Goal: Information Seeking & Learning: Check status

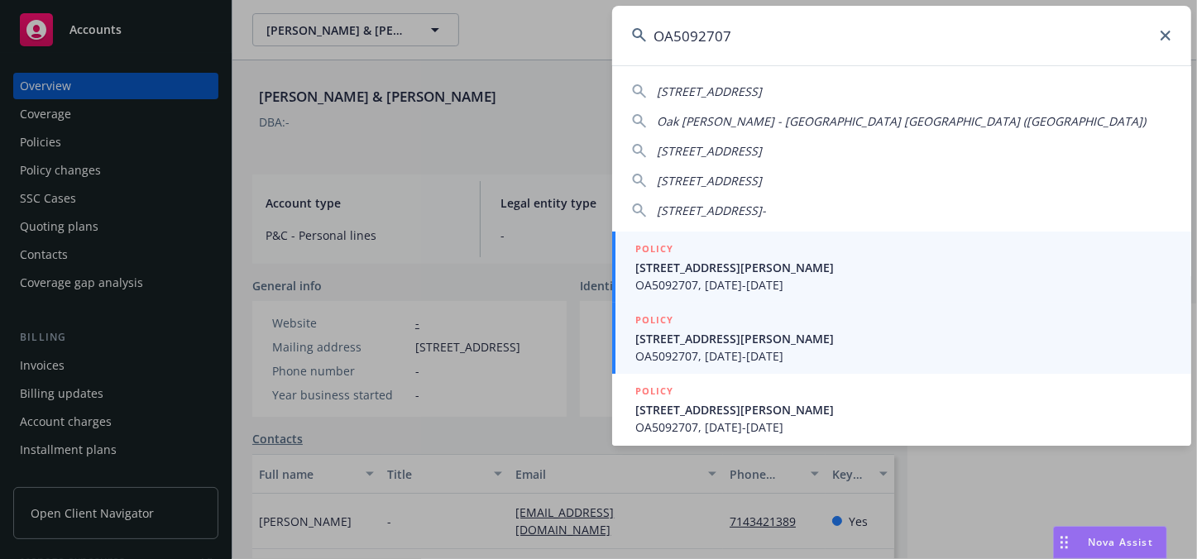
type input "OA5092707"
click at [760, 265] on span "[STREET_ADDRESS][PERSON_NAME]" at bounding box center [903, 267] width 536 height 17
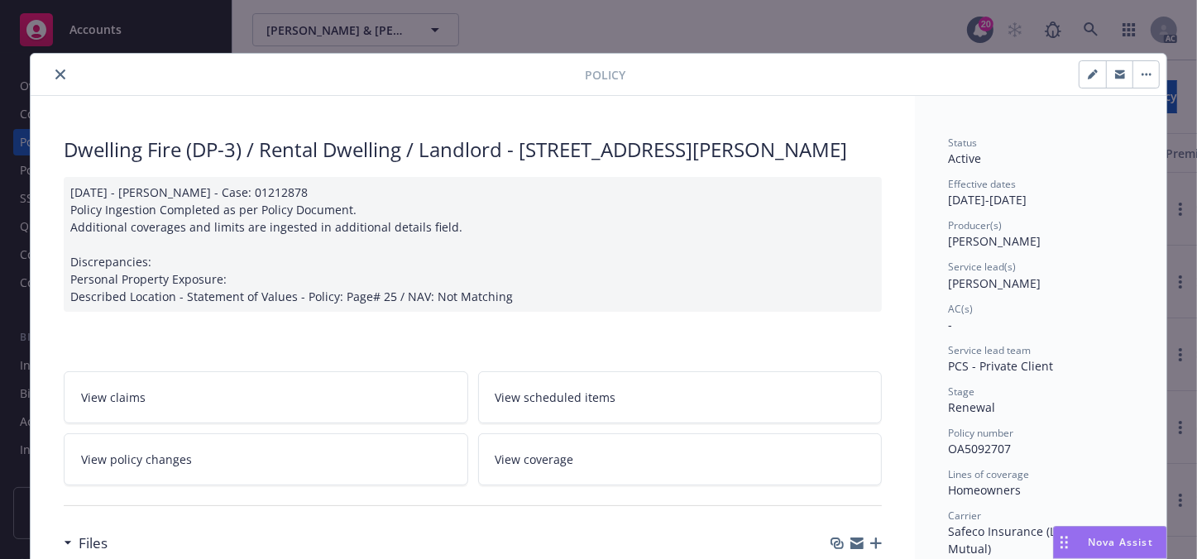
click at [56, 70] on icon "close" at bounding box center [60, 74] width 10 height 10
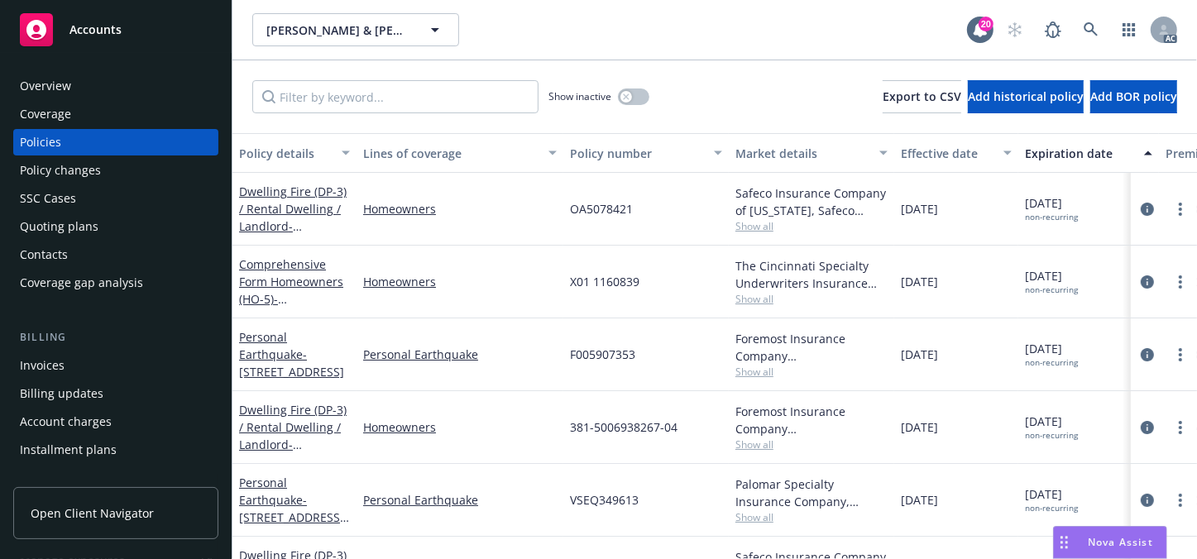
click at [60, 164] on div "Policy changes" at bounding box center [60, 170] width 81 height 26
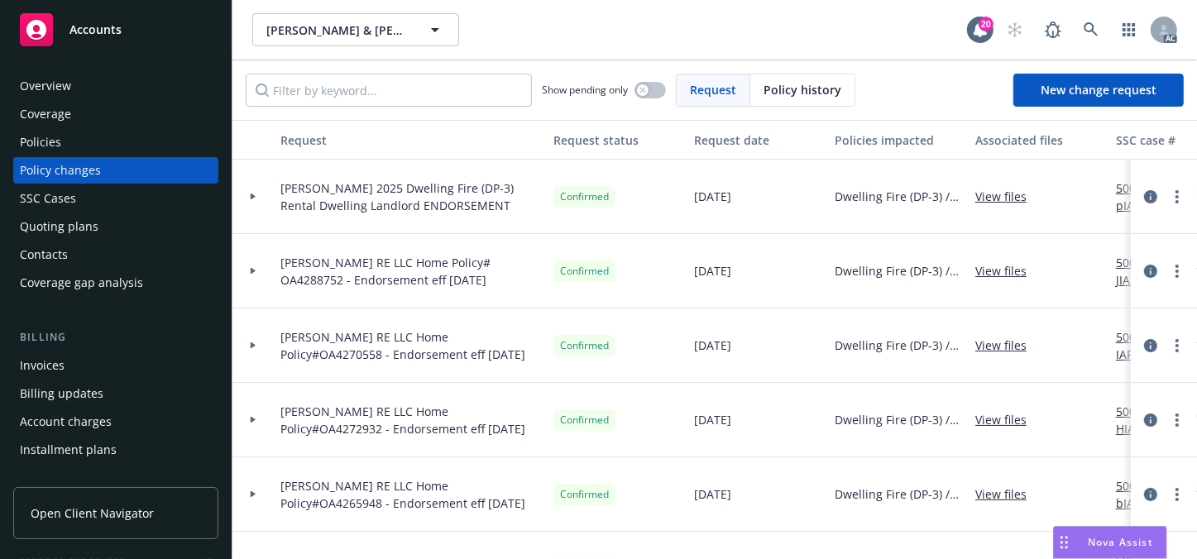
click at [54, 207] on div "SSC Cases" at bounding box center [48, 198] width 56 height 26
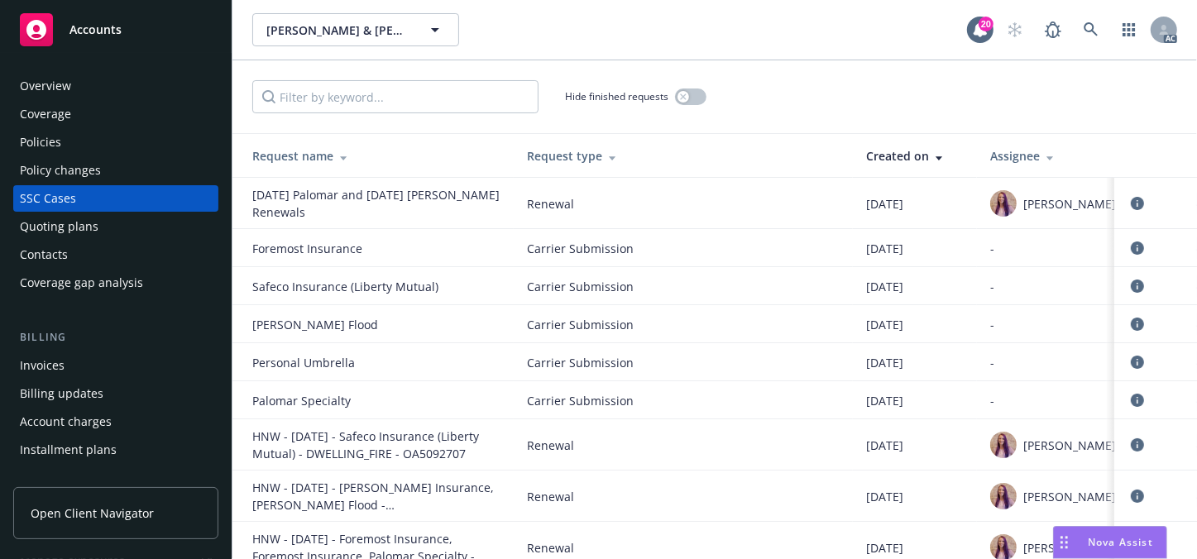
scroll to position [2840, 0]
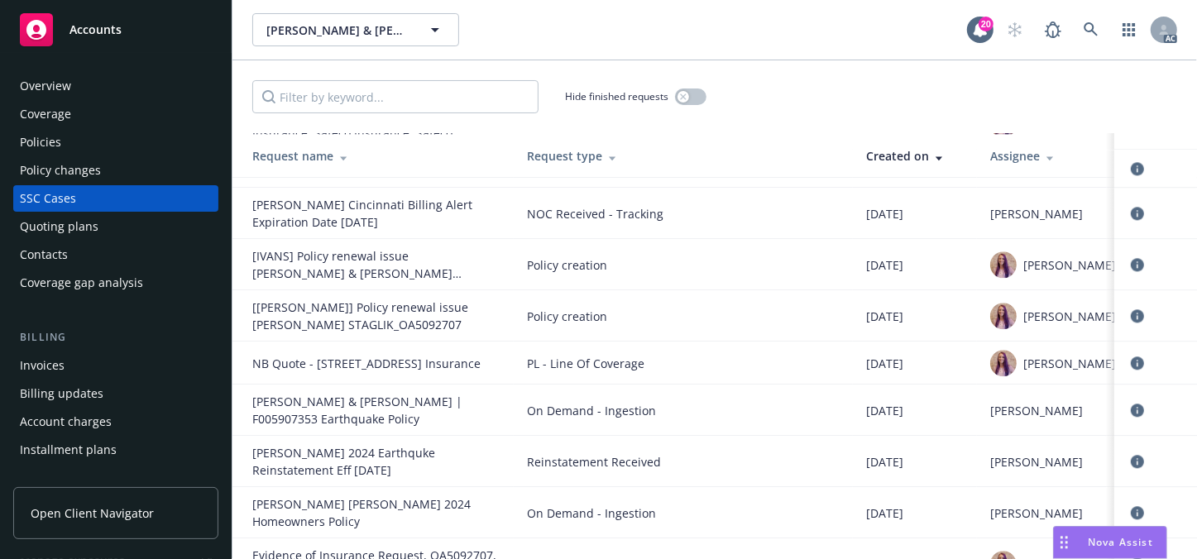
click at [62, 82] on div "Overview" at bounding box center [45, 86] width 51 height 26
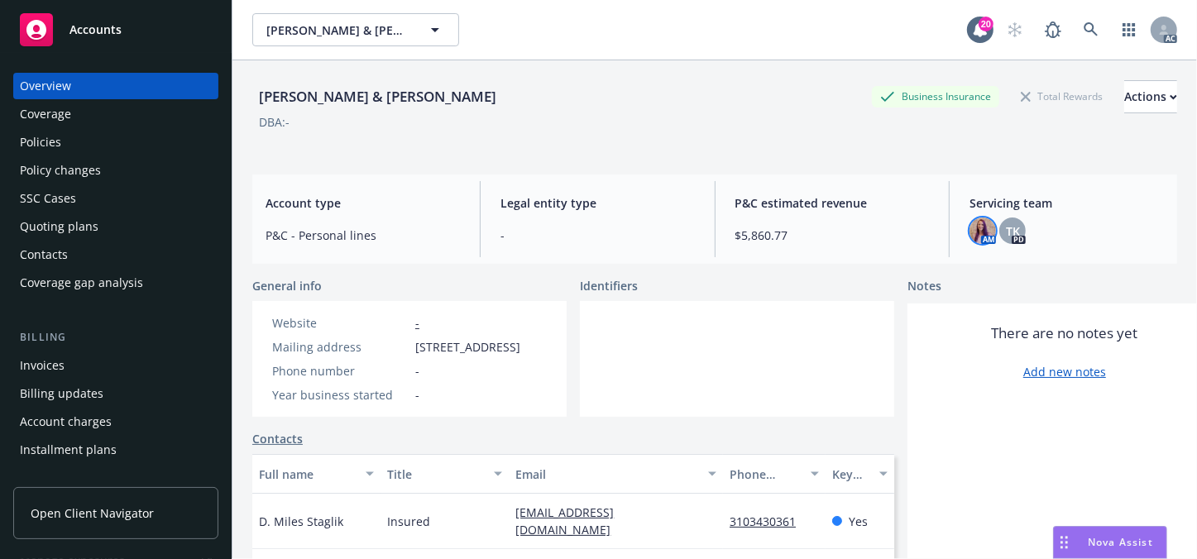
click at [974, 241] on img at bounding box center [982, 230] width 26 height 26
click at [1074, 41] on link at bounding box center [1090, 29] width 33 height 33
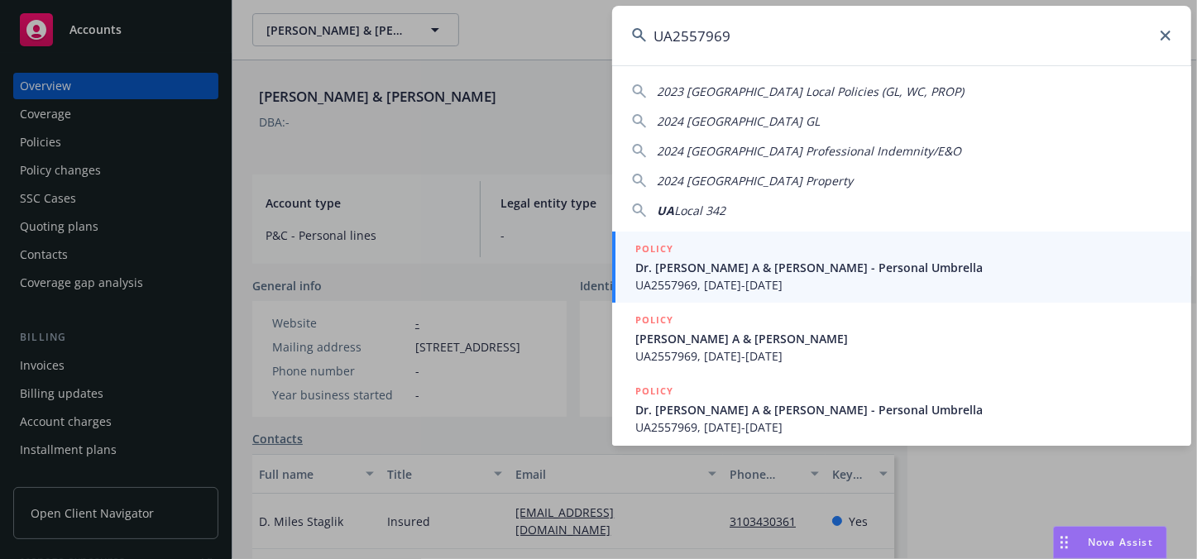
type input "UA2557969"
click at [705, 292] on span "UA2557969, [DATE]-[DATE]" at bounding box center [903, 284] width 536 height 17
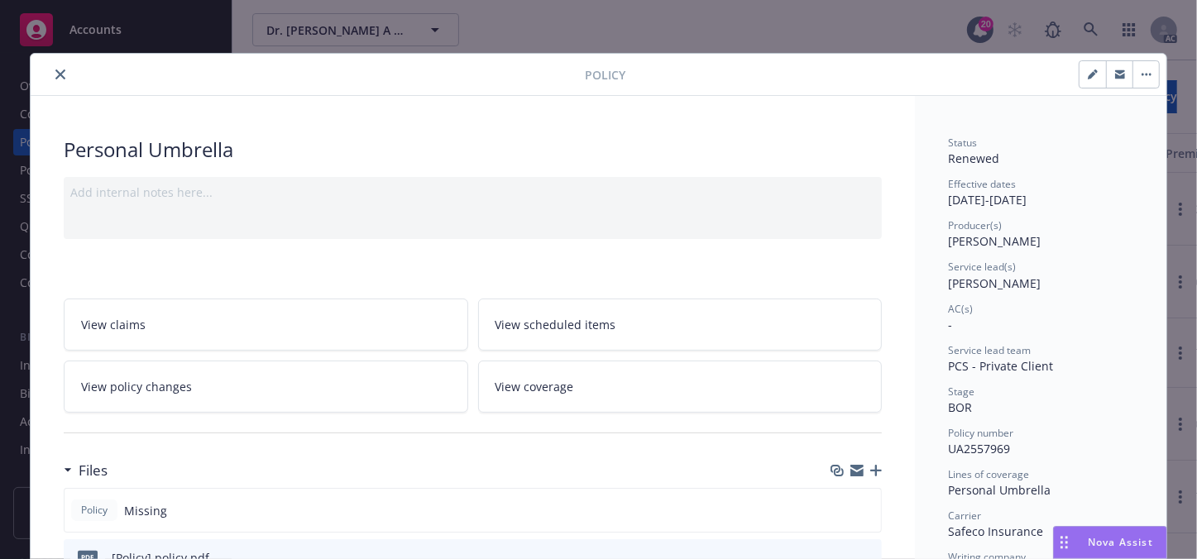
click at [59, 74] on icon "close" at bounding box center [60, 74] width 10 height 10
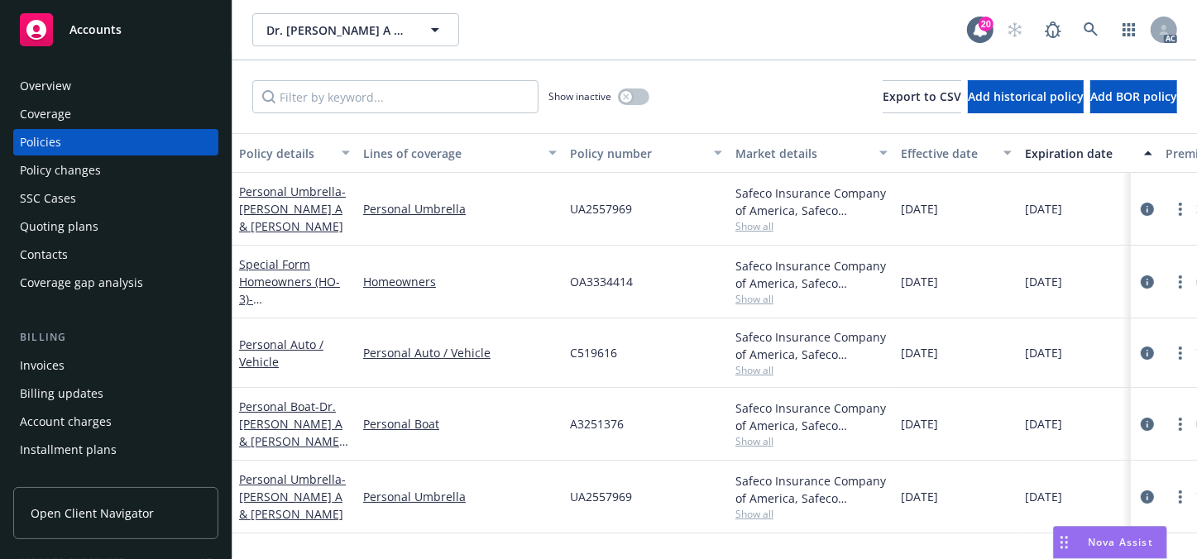
click at [60, 96] on div "Overview" at bounding box center [45, 86] width 51 height 26
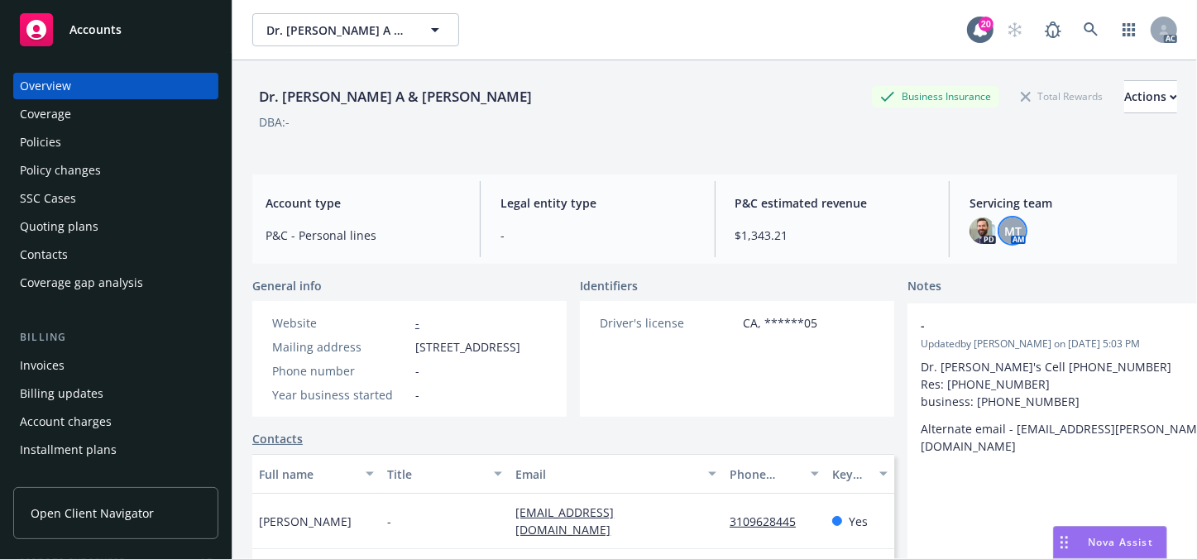
click at [1009, 236] on span "MT" at bounding box center [1012, 230] width 17 height 17
click at [1086, 41] on link at bounding box center [1090, 29] width 33 height 33
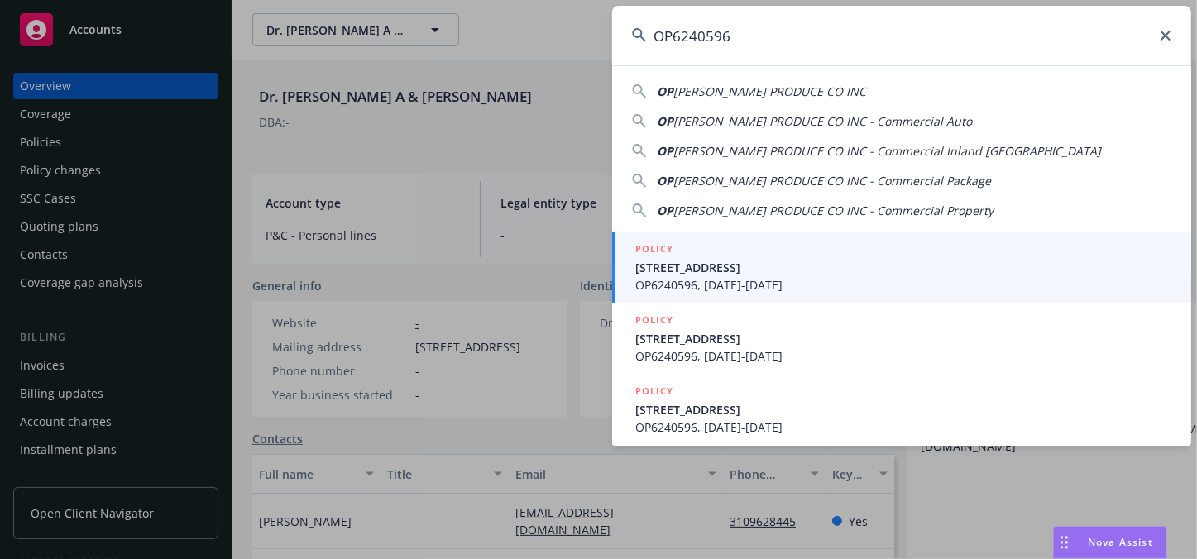
type input "OP6240596"
click at [701, 291] on span "OP6240596, [DATE]-[DATE]" at bounding box center [903, 284] width 536 height 17
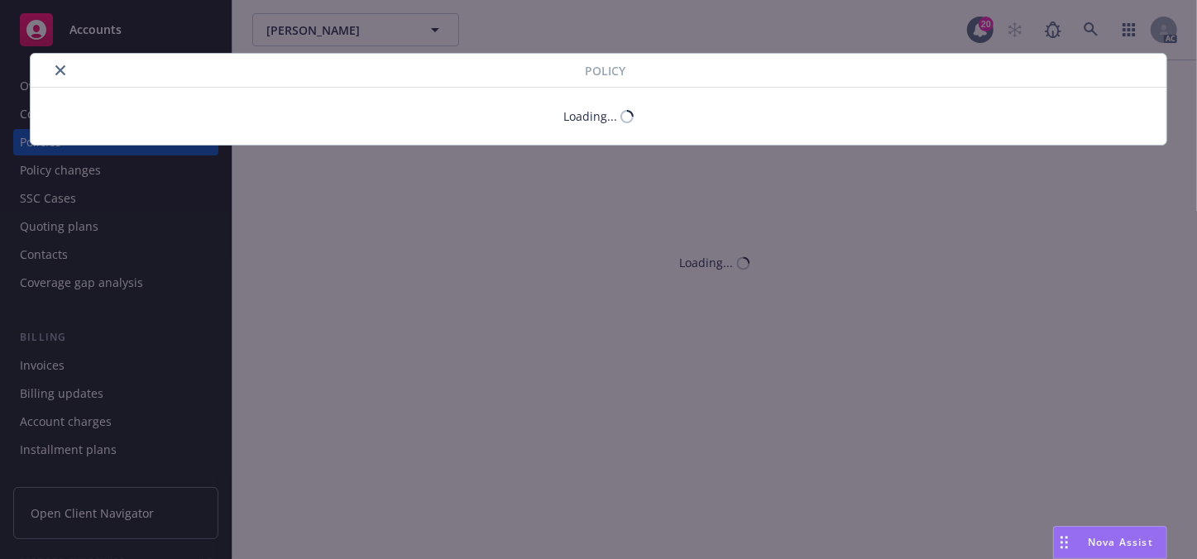
click at [60, 81] on div "Policy" at bounding box center [598, 71] width 1135 height 34
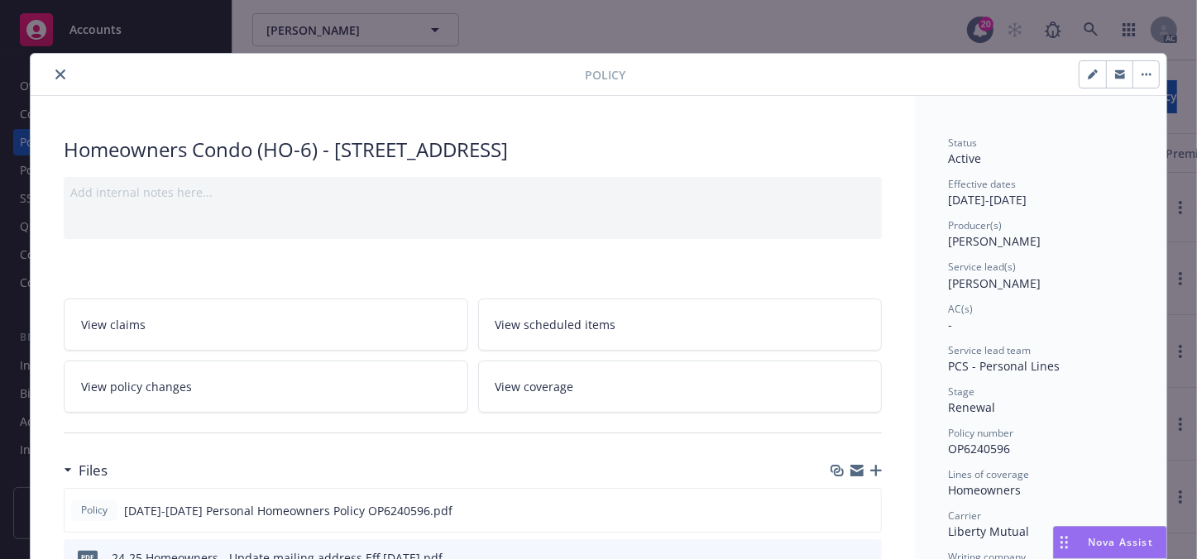
click at [43, 79] on div at bounding box center [310, 74] width 547 height 20
click at [57, 82] on button "close" at bounding box center [60, 74] width 20 height 20
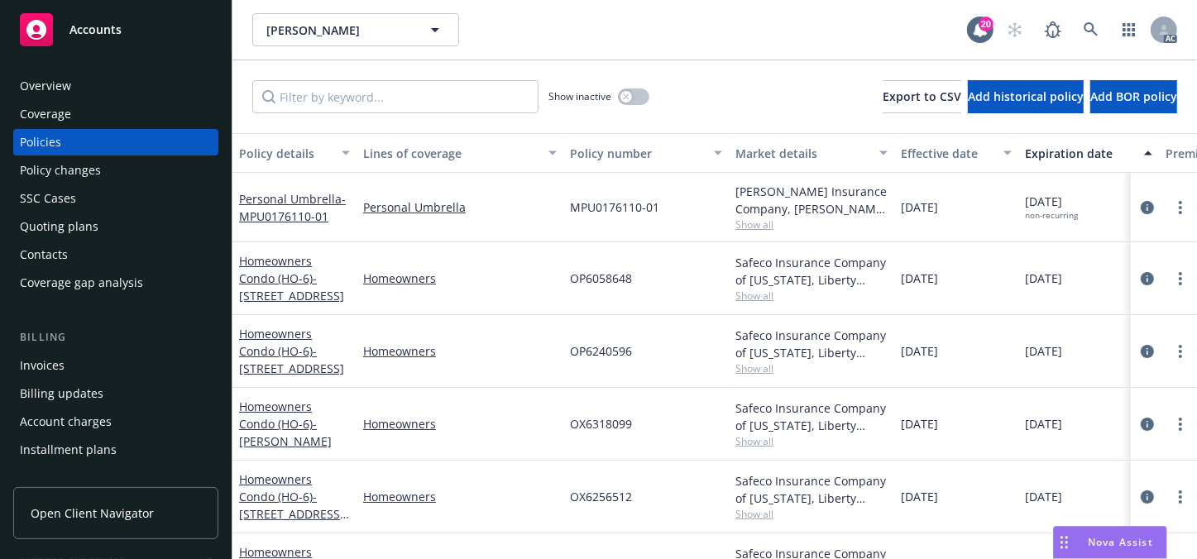
click at [44, 81] on div "Overview" at bounding box center [45, 86] width 51 height 26
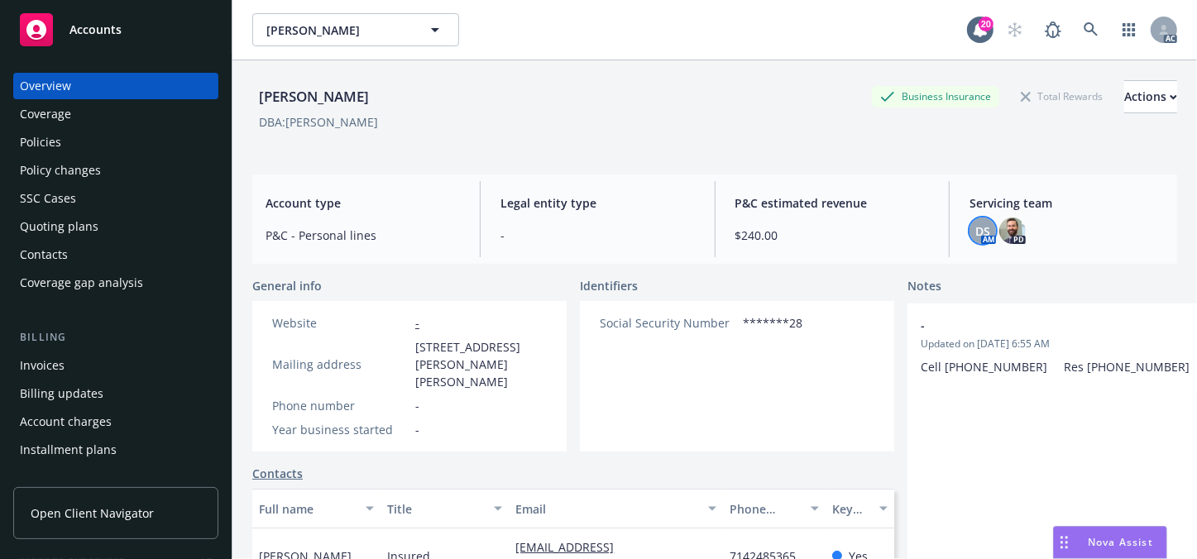
click at [970, 240] on div "DS" at bounding box center [982, 230] width 26 height 26
click at [1079, 41] on link at bounding box center [1090, 29] width 33 height 33
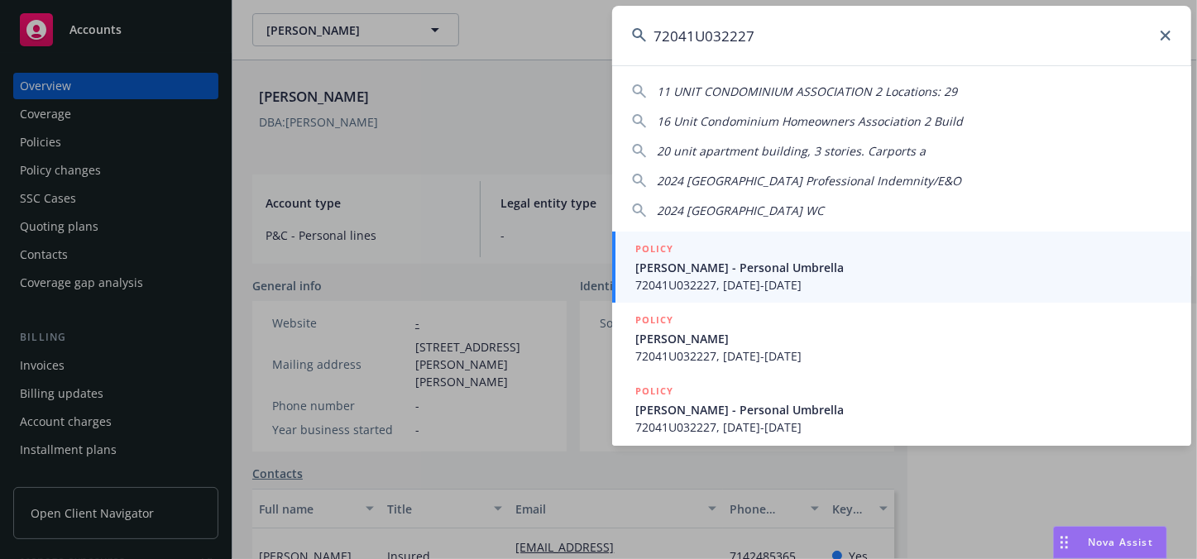
type input "72041U032227"
click at [649, 283] on span "72041U032227, [DATE]-[DATE]" at bounding box center [903, 284] width 536 height 17
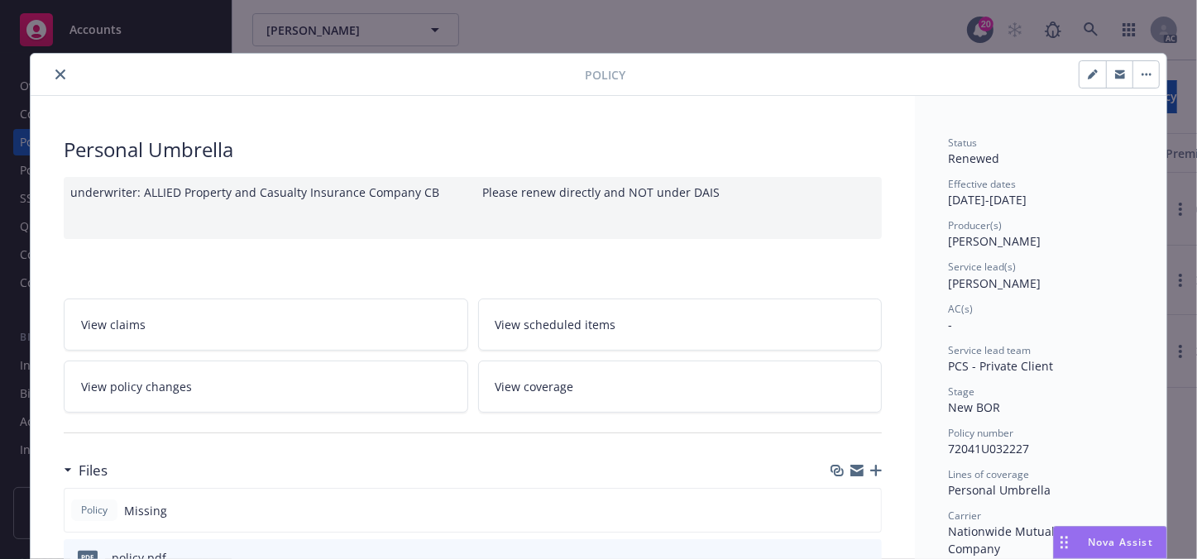
click at [55, 79] on icon "close" at bounding box center [60, 74] width 10 height 10
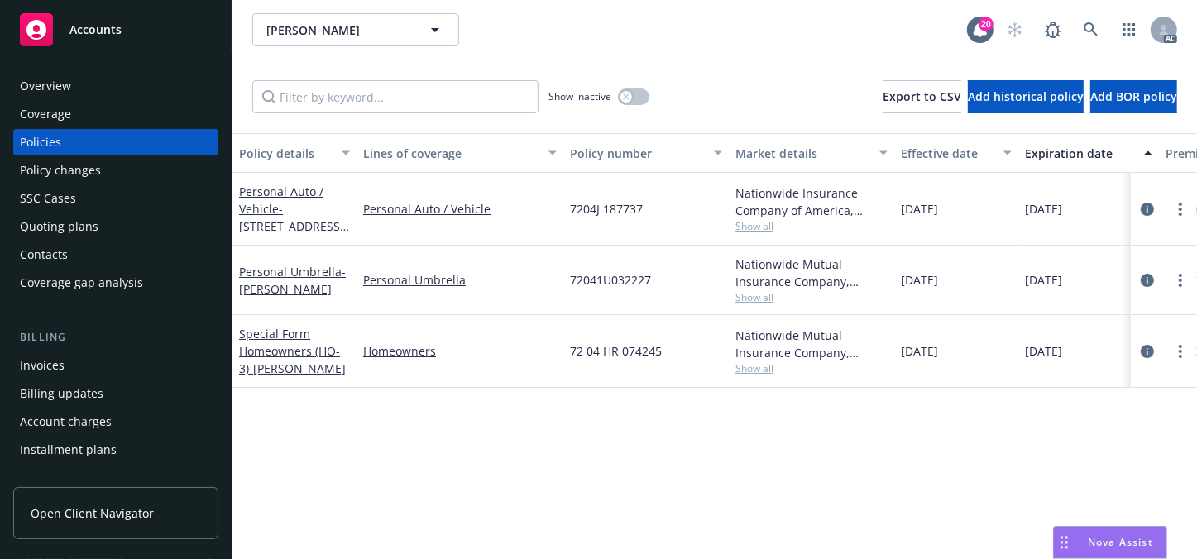
click at [22, 86] on div "Overview" at bounding box center [45, 86] width 51 height 26
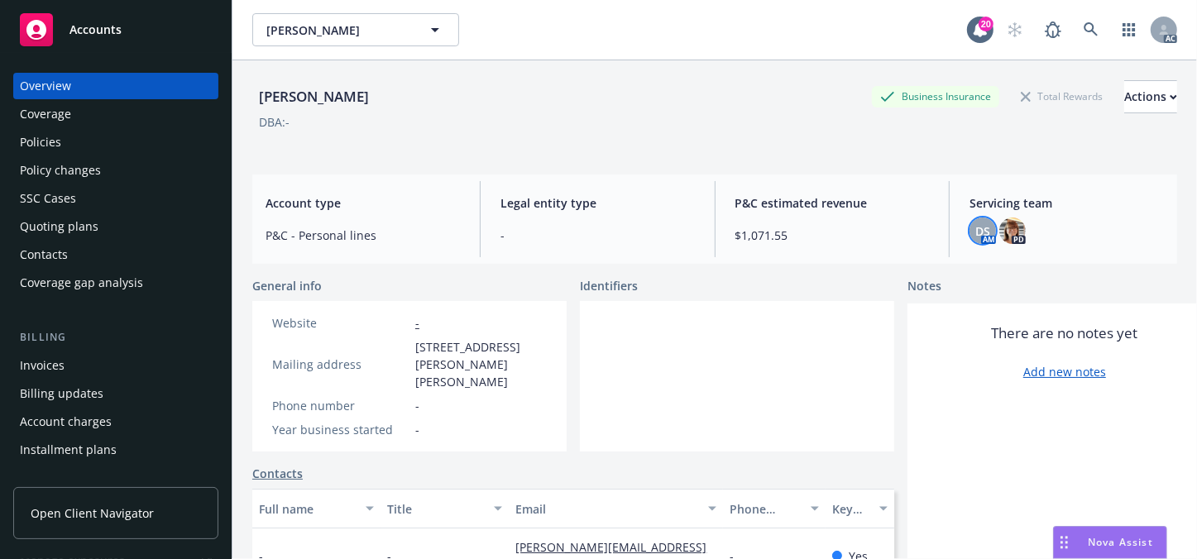
click at [969, 236] on div "DS" at bounding box center [982, 230] width 26 height 26
click at [1084, 20] on link at bounding box center [1090, 29] width 33 height 33
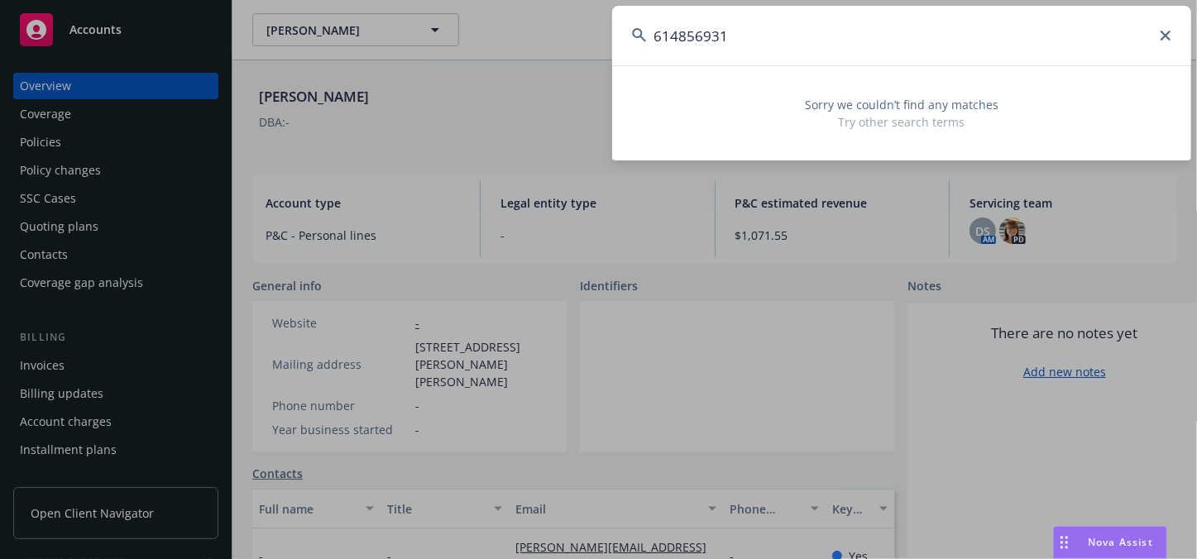
drag, startPoint x: 816, startPoint y: 49, endPoint x: 311, endPoint y: 45, distance: 505.2
click at [517, 51] on div "614856931 Sorry we couldn’t find any matches Try other search terms" at bounding box center [598, 279] width 1197 height 559
paste input "09704694-633-"
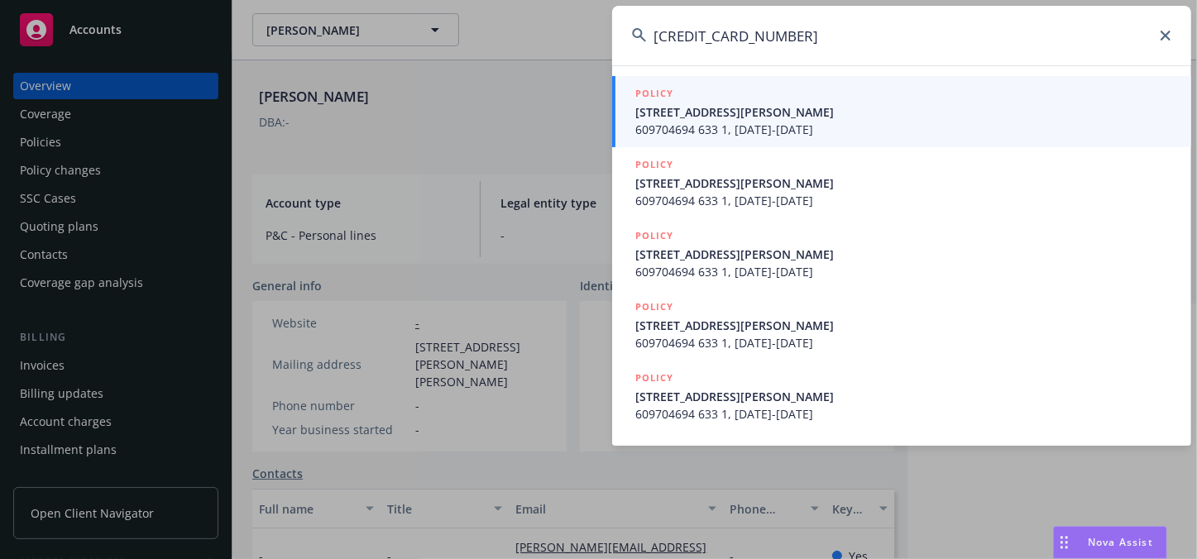
type input "[CREDIT_CARD_NUMBER]"
click at [752, 118] on span "[STREET_ADDRESS][PERSON_NAME]" at bounding box center [903, 111] width 536 height 17
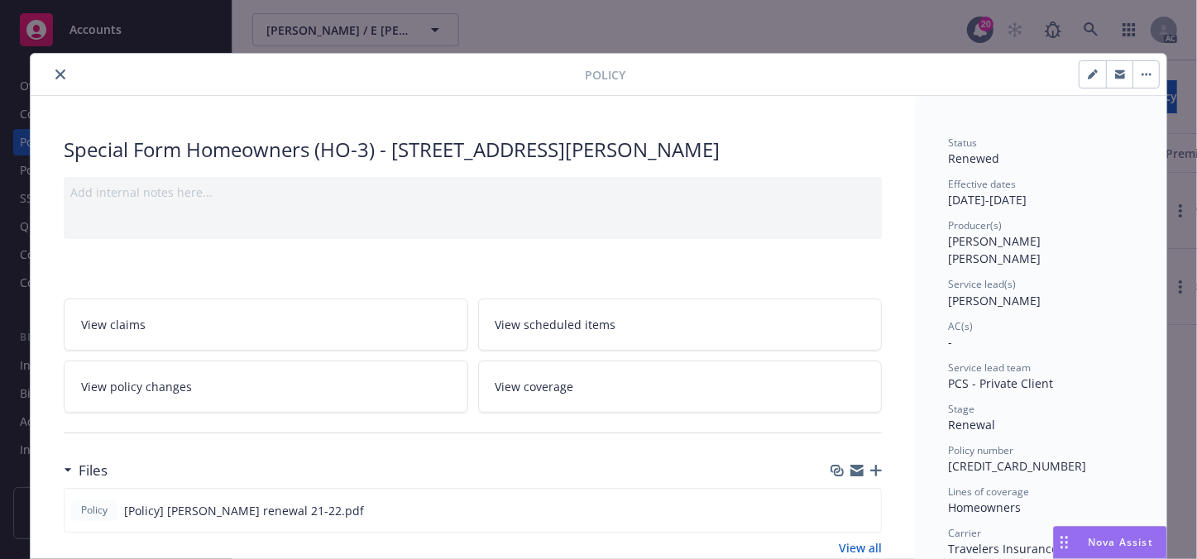
click at [50, 79] on button "close" at bounding box center [60, 74] width 20 height 20
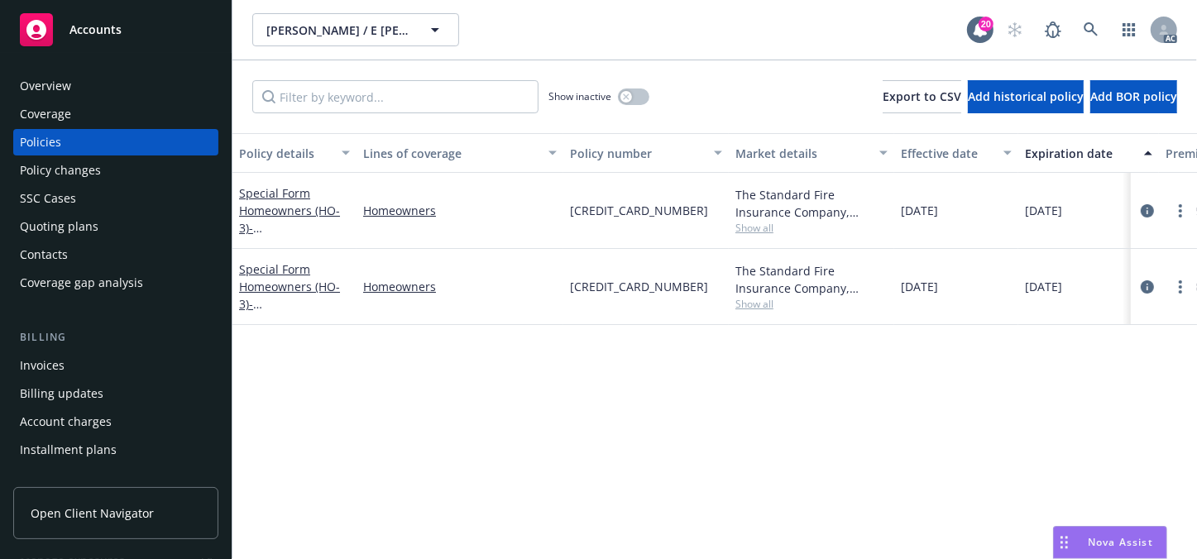
click at [66, 93] on div "Overview" at bounding box center [45, 86] width 51 height 26
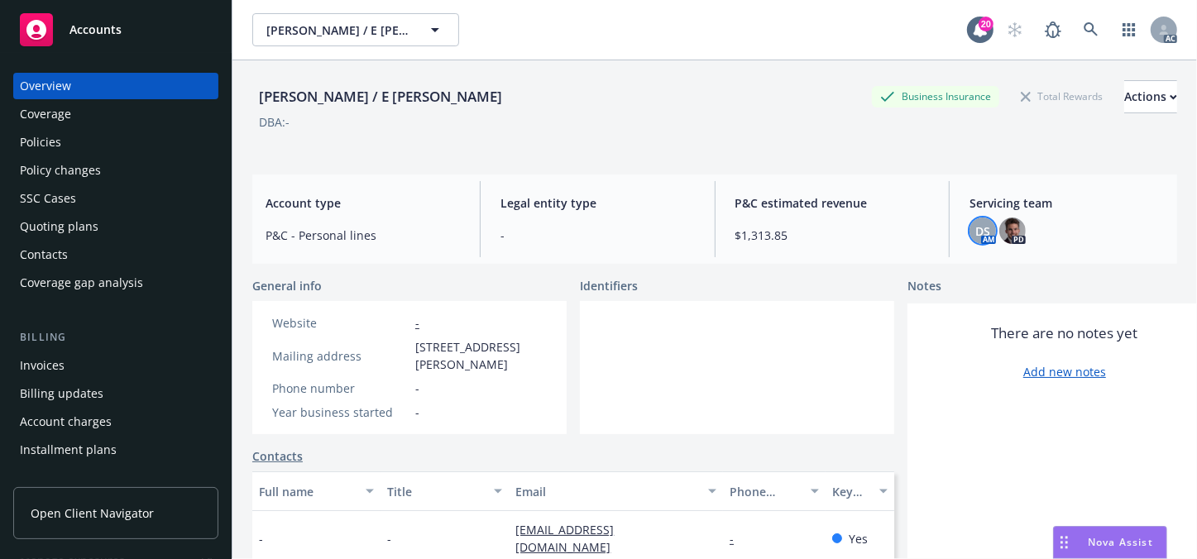
click at [973, 243] on div "DS" at bounding box center [982, 230] width 26 height 26
click at [1074, 37] on link at bounding box center [1090, 29] width 33 height 33
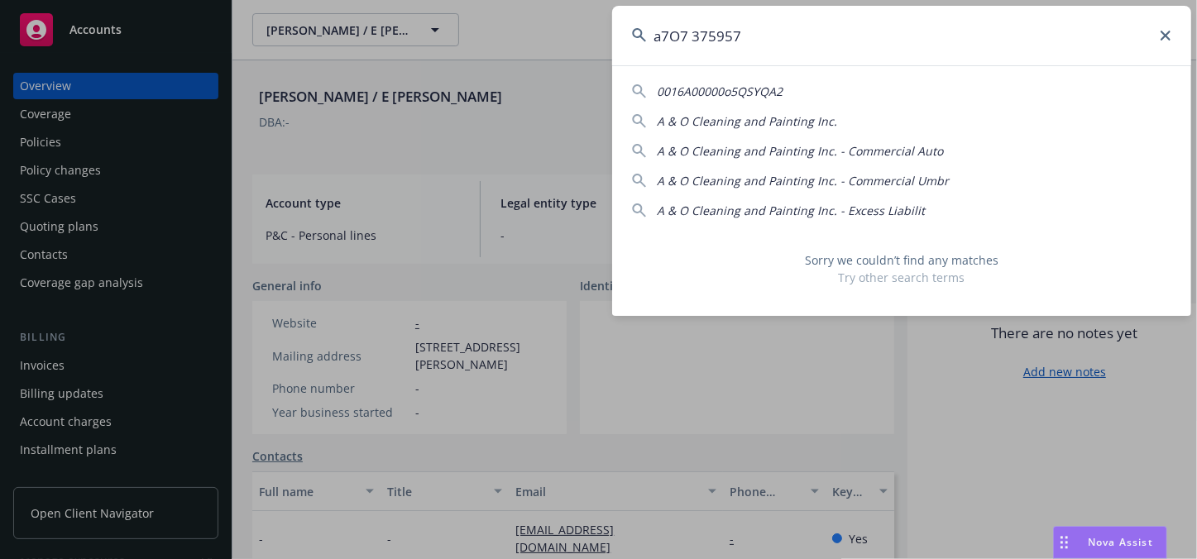
click at [662, 40] on input "a7O7 375957" at bounding box center [901, 36] width 579 height 60
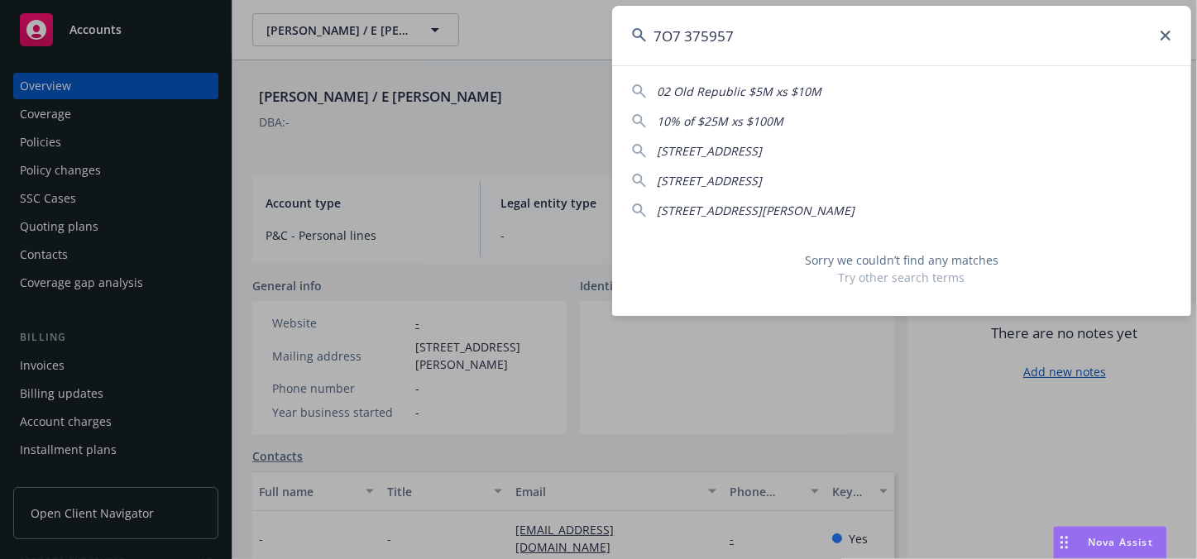
type input "7O7 375957"
drag, startPoint x: 637, startPoint y: 42, endPoint x: 147, endPoint y: 62, distance: 489.9
click at [170, 62] on div "7O7 375957 02 [GEOGRAPHIC_DATA] $5M xs $10M 06 [GEOGRAPHIC_DATA] $5M xs $30M Le…" at bounding box center [598, 279] width 1197 height 559
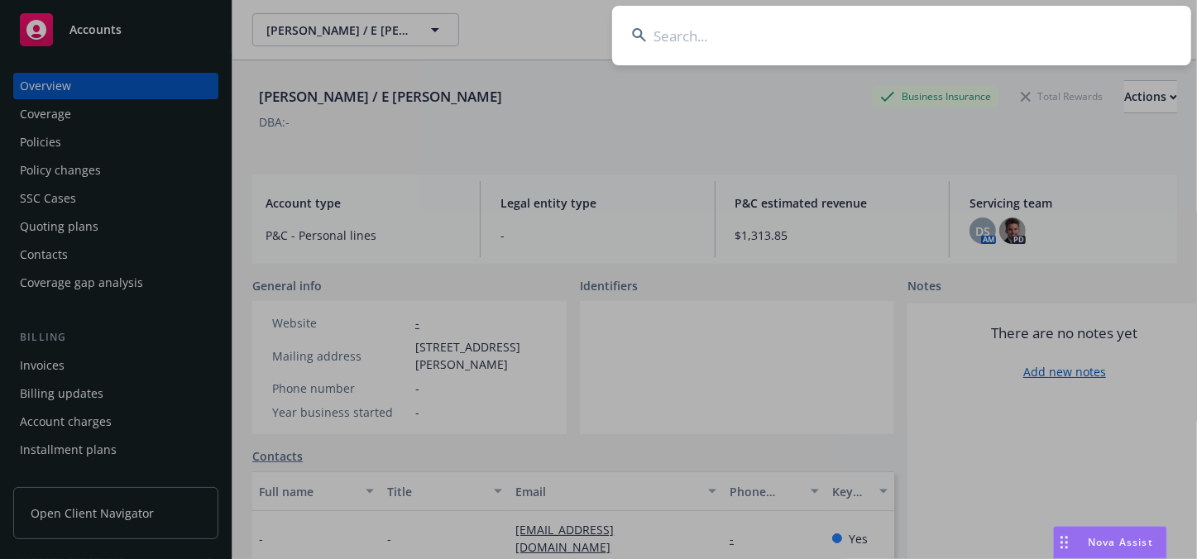
paste input "a7O7 375957"
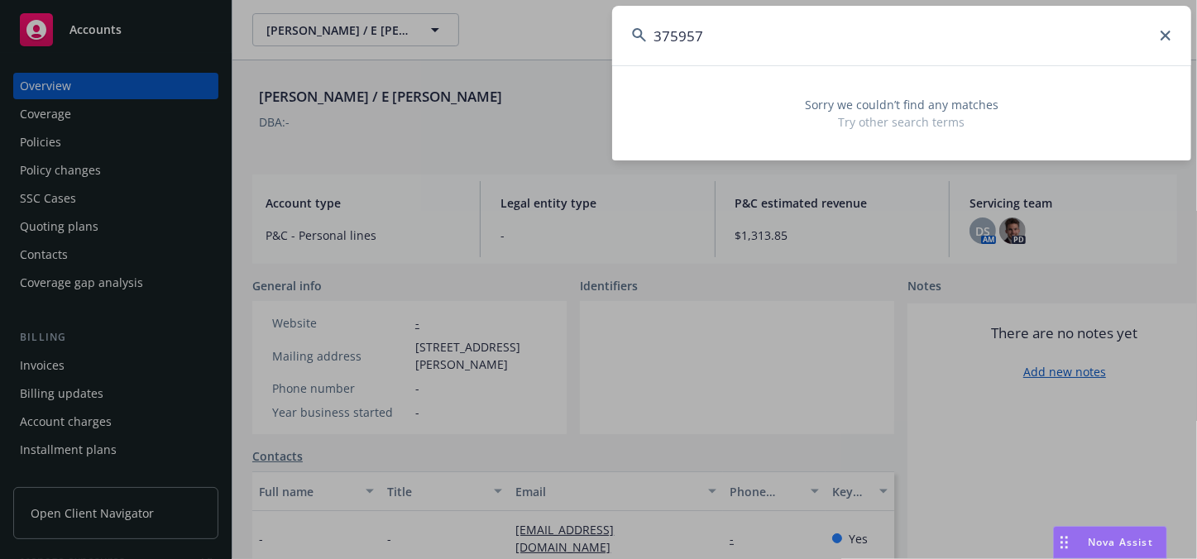
type input "375957"
click at [145, 105] on div "375957 Sorry we couldn’t find any matches Try other search terms" at bounding box center [598, 279] width 1197 height 559
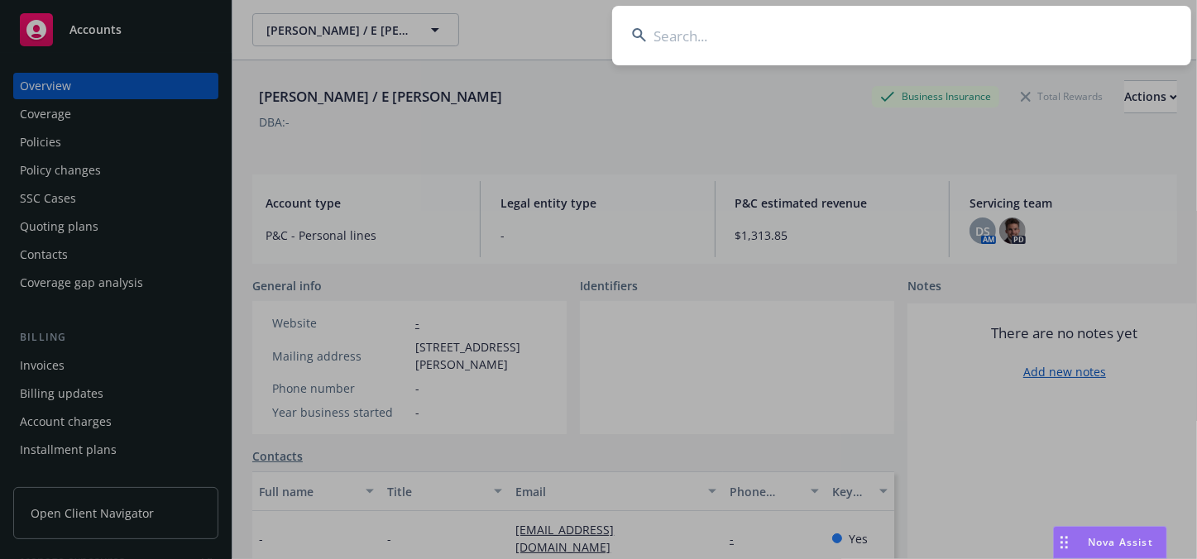
paste input "0908s4541"
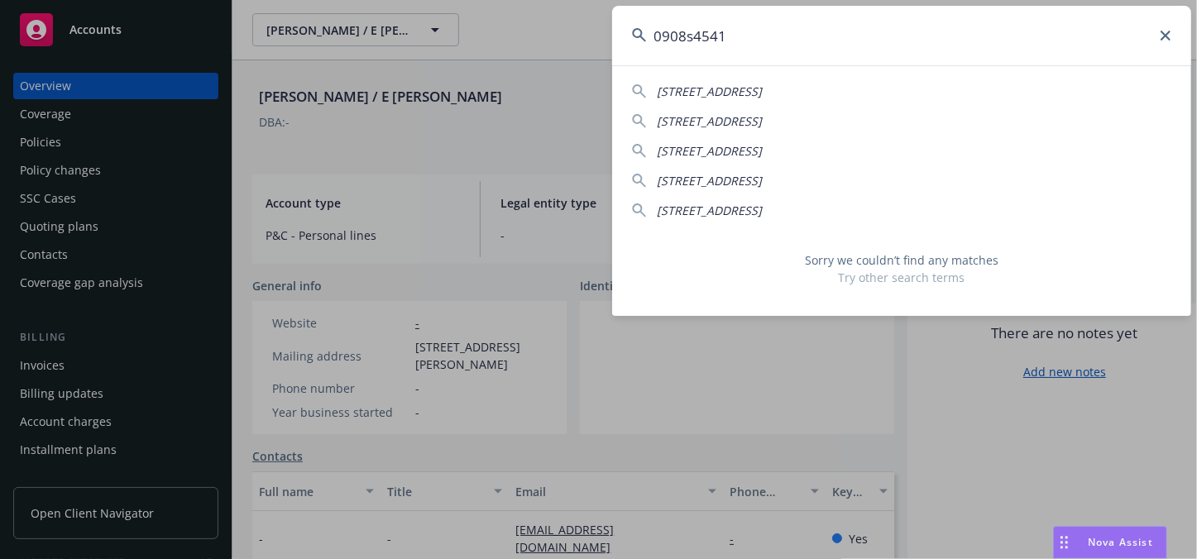
click at [661, 41] on input "0908s4541" at bounding box center [901, 36] width 579 height 60
type input "908s4541"
drag, startPoint x: 814, startPoint y: 24, endPoint x: 435, endPoint y: 40, distance: 379.9
click at [435, 40] on div "908s4541 [STREET_ADDRESS] 321 & [STREET_ADDRESS][PERSON_NAME] [STREET_ADDRESS] …" at bounding box center [598, 279] width 1197 height 559
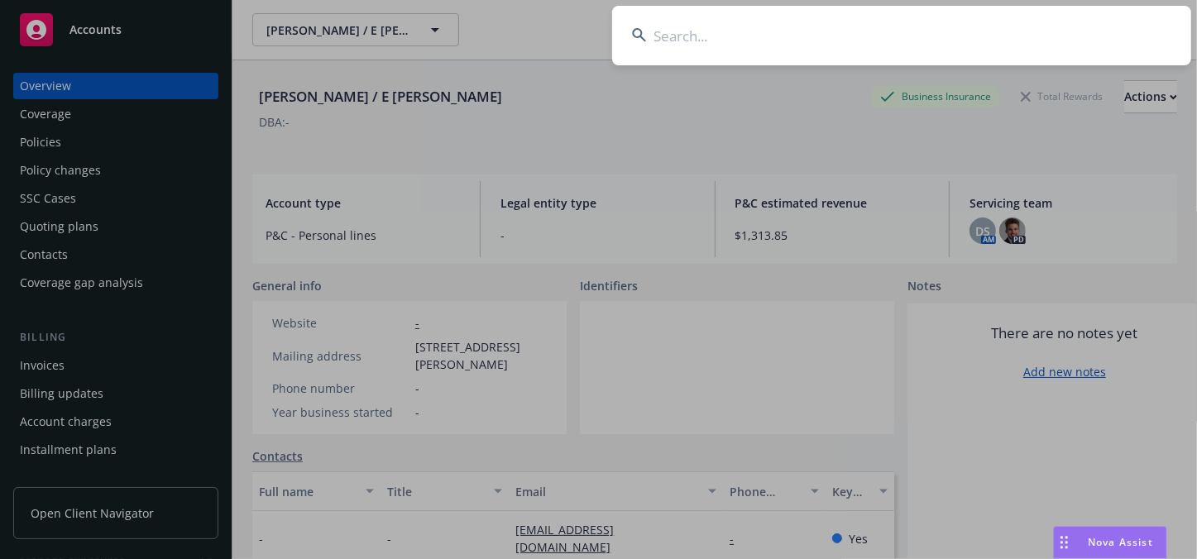
paste input "8P03686"
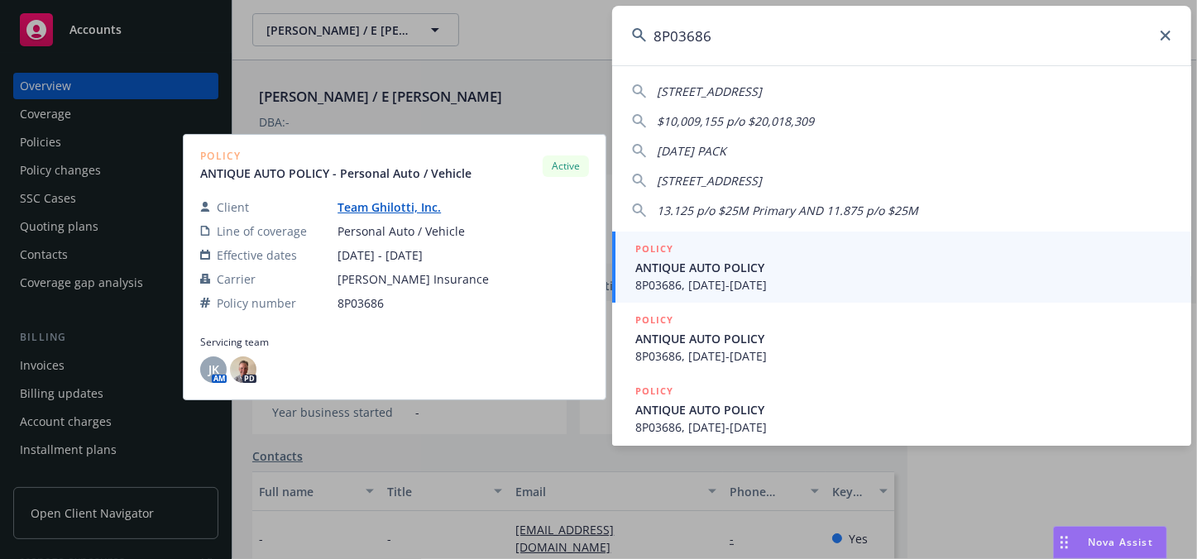
type input "8P03686"
click at [759, 269] on span "ANTIQUE AUTO POLICY" at bounding box center [903, 267] width 536 height 17
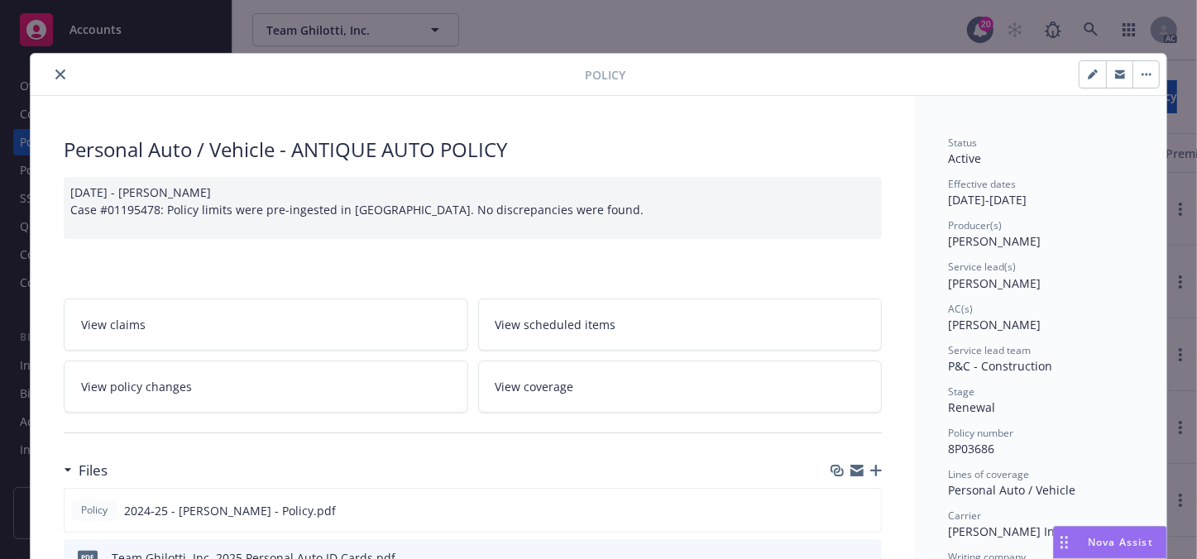
click at [61, 78] on button "close" at bounding box center [60, 74] width 20 height 20
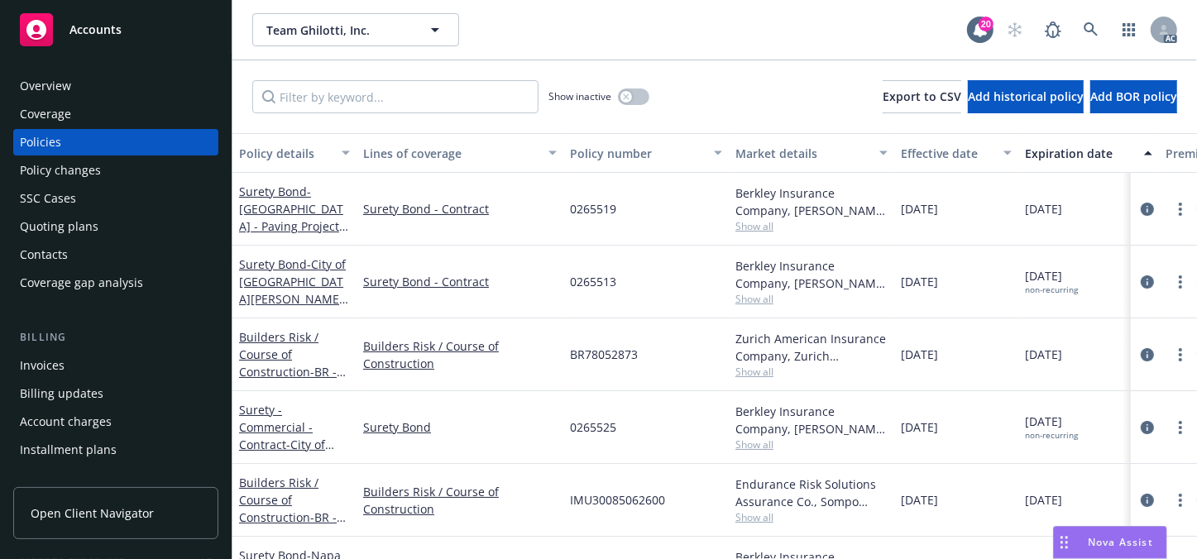
click at [74, 196] on div "SSC Cases" at bounding box center [48, 198] width 56 height 26
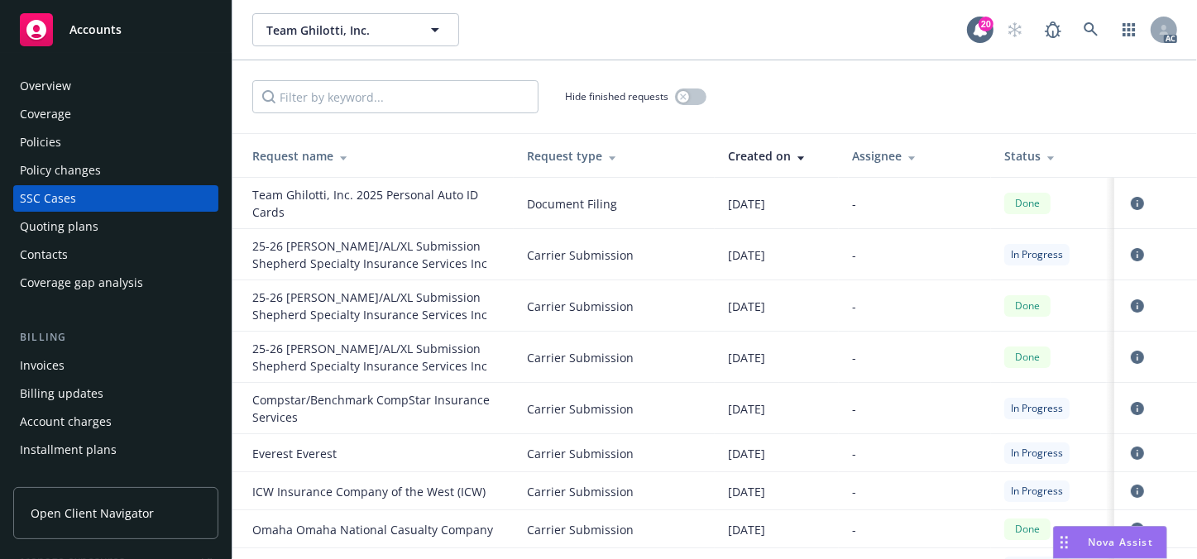
scroll to position [12097, 0]
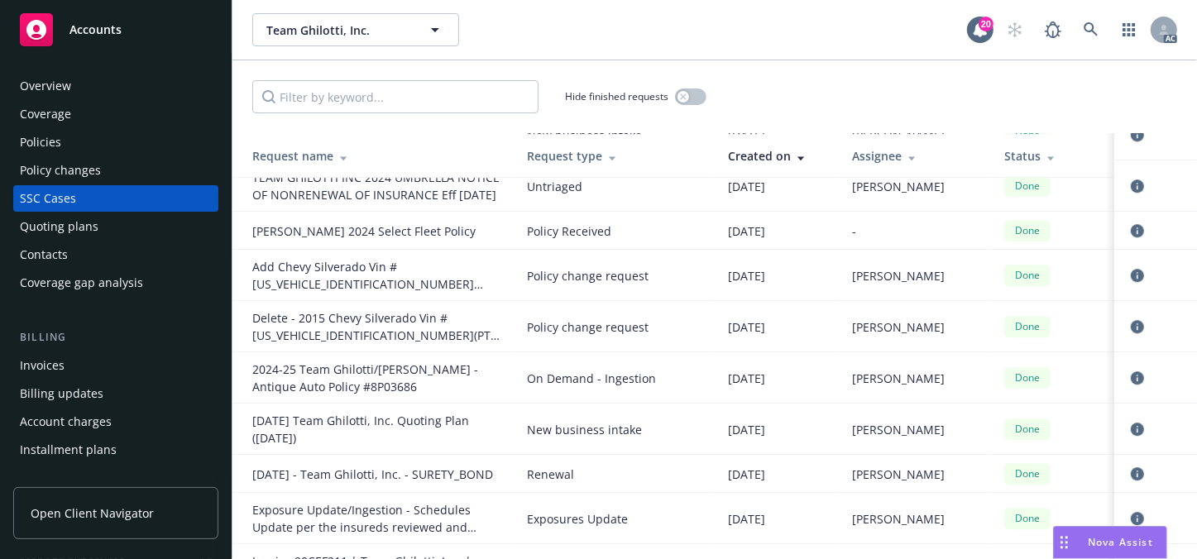
click at [76, 84] on div "Overview" at bounding box center [116, 86] width 192 height 26
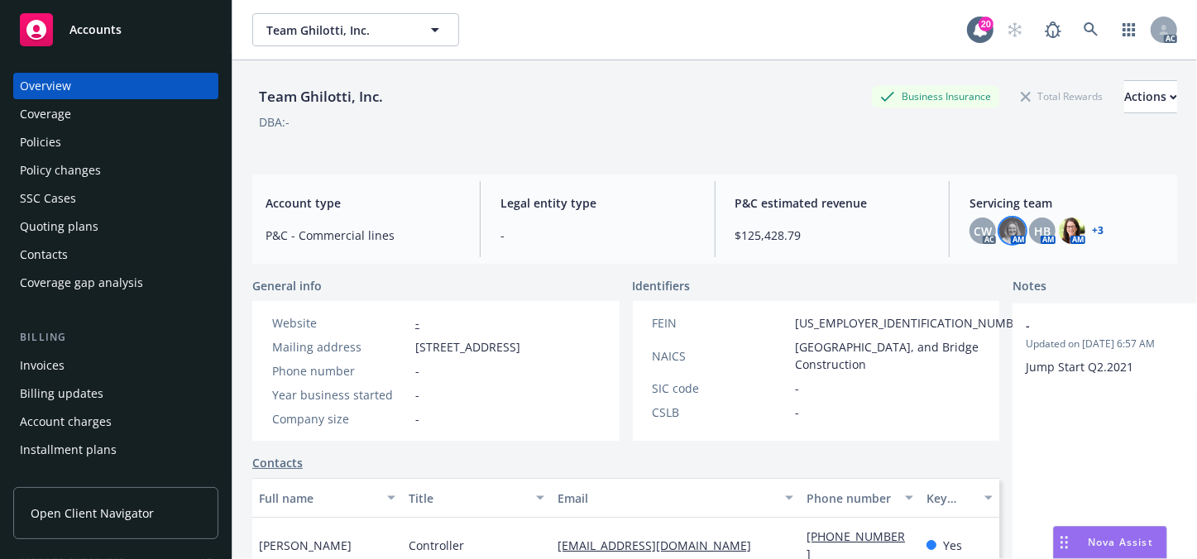
click at [1012, 237] on img at bounding box center [1012, 230] width 26 height 26
click at [1043, 236] on div "HB" at bounding box center [1042, 230] width 26 height 26
click at [1067, 236] on img at bounding box center [1071, 230] width 26 height 26
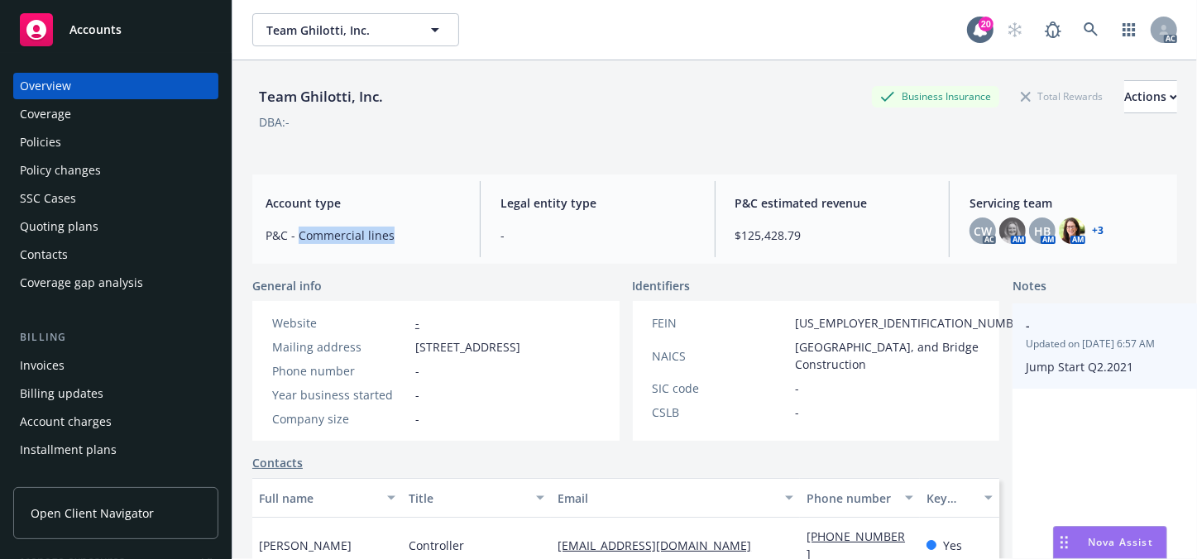
drag, startPoint x: 299, startPoint y: 230, endPoint x: 992, endPoint y: 323, distance: 700.0
click at [394, 224] on div "Account type P&C - Commercial lines" at bounding box center [362, 219] width 221 height 76
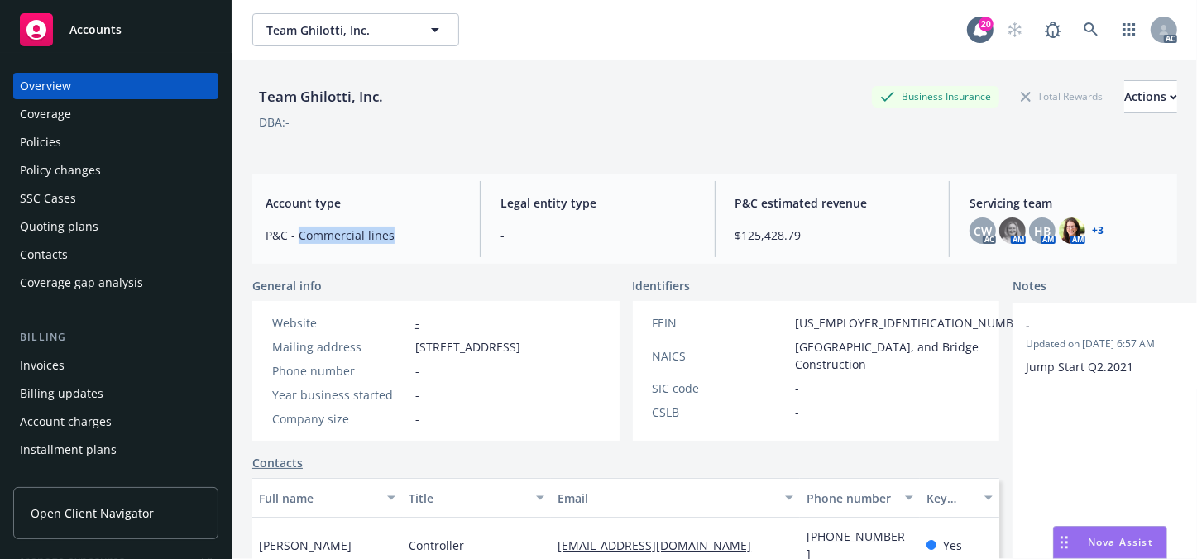
copy span "Commercial lines"
click at [1083, 22] on icon at bounding box center [1090, 29] width 14 height 14
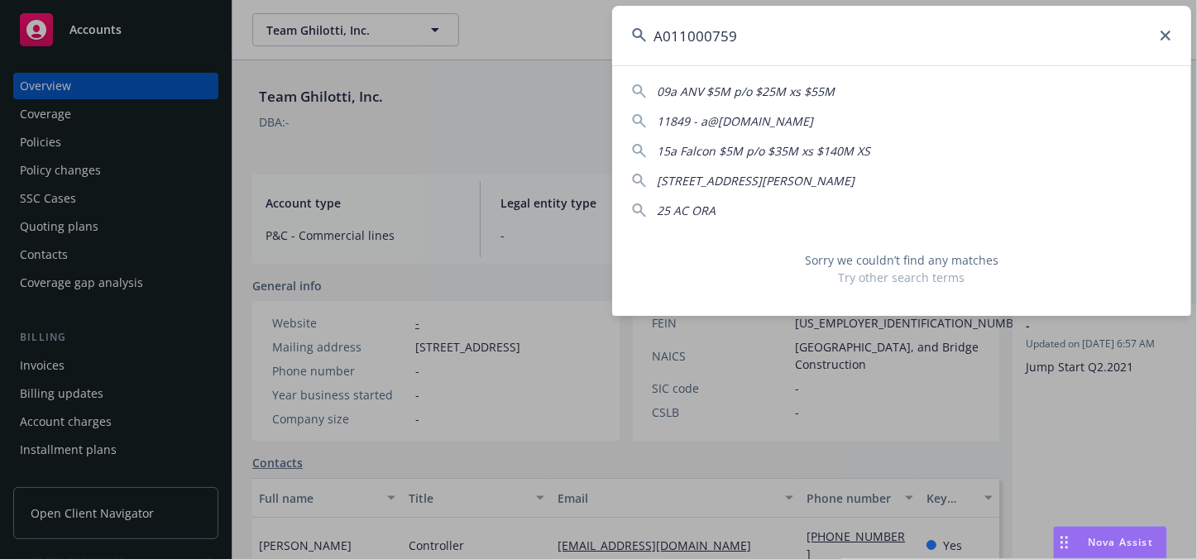
type input "A011000759"
drag, startPoint x: 571, startPoint y: 61, endPoint x: 218, endPoint y: 79, distance: 352.7
click at [294, 81] on div "A011000759 09a ANV $5M p/o $25M xs $55M 11849 - a@[DOMAIN_NAME] 15a Falcon $5M …" at bounding box center [598, 279] width 1197 height 559
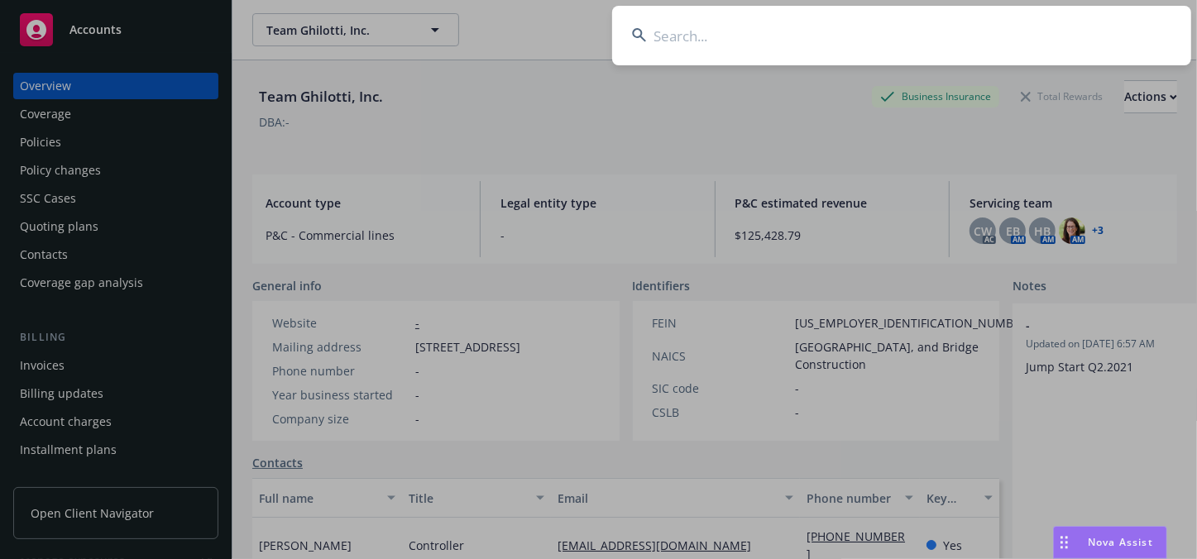
paste input "7204UP012873"
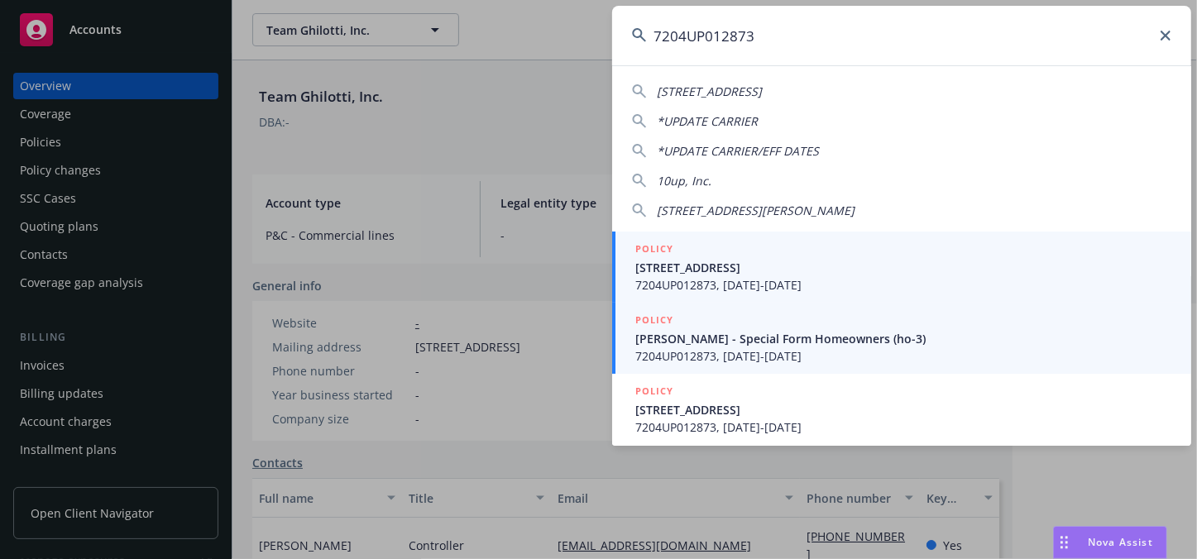
type input "7204UP012873"
click at [710, 340] on span "[PERSON_NAME] - Special Form Homeowners (ho-3)" at bounding box center [903, 338] width 536 height 17
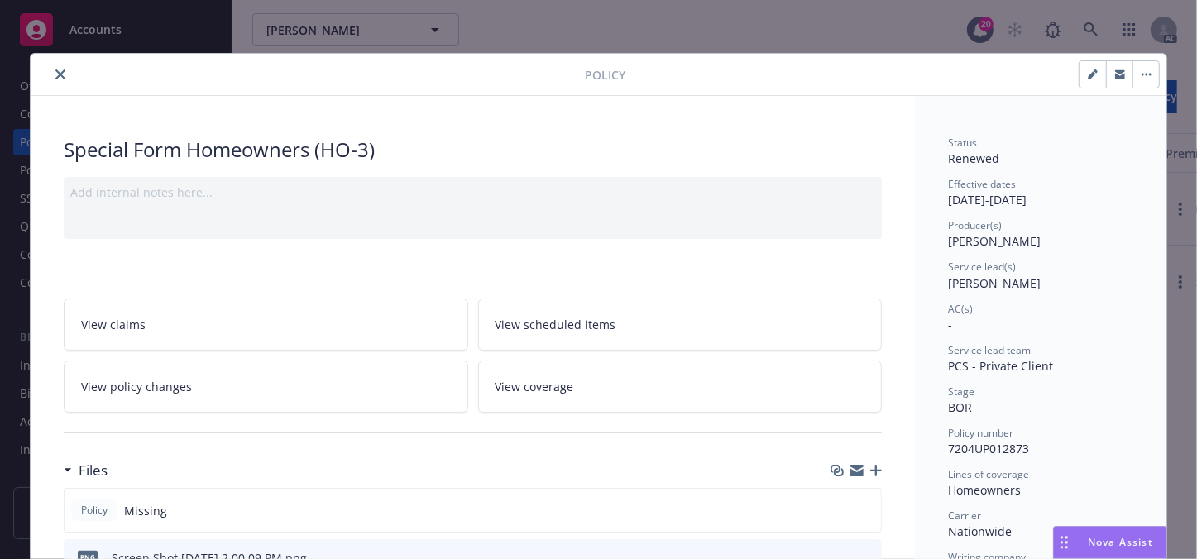
click at [55, 74] on icon "close" at bounding box center [60, 74] width 10 height 10
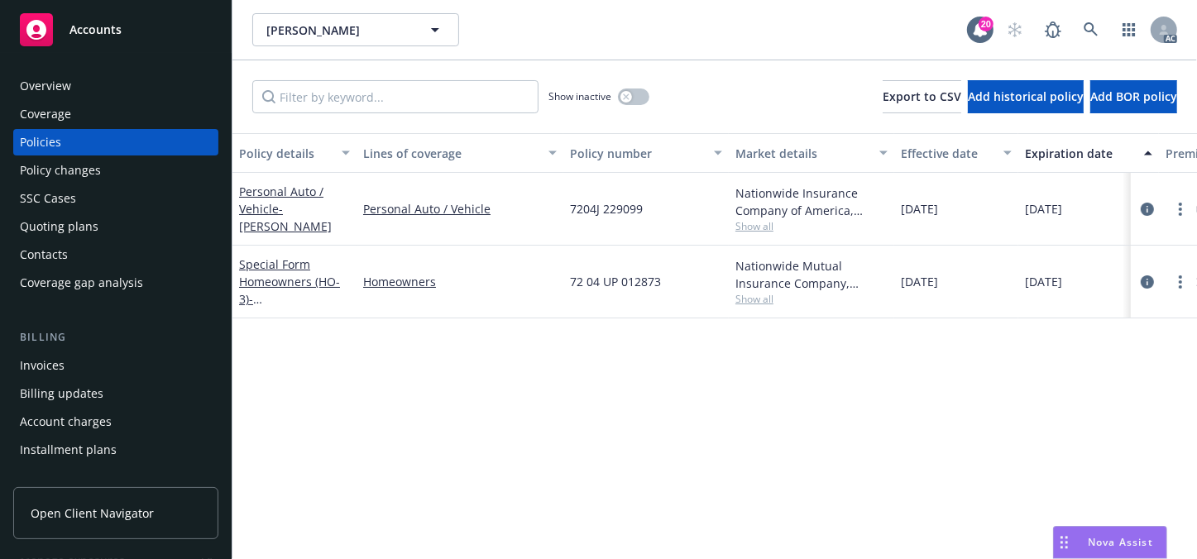
click at [94, 87] on div "Overview" at bounding box center [116, 86] width 192 height 26
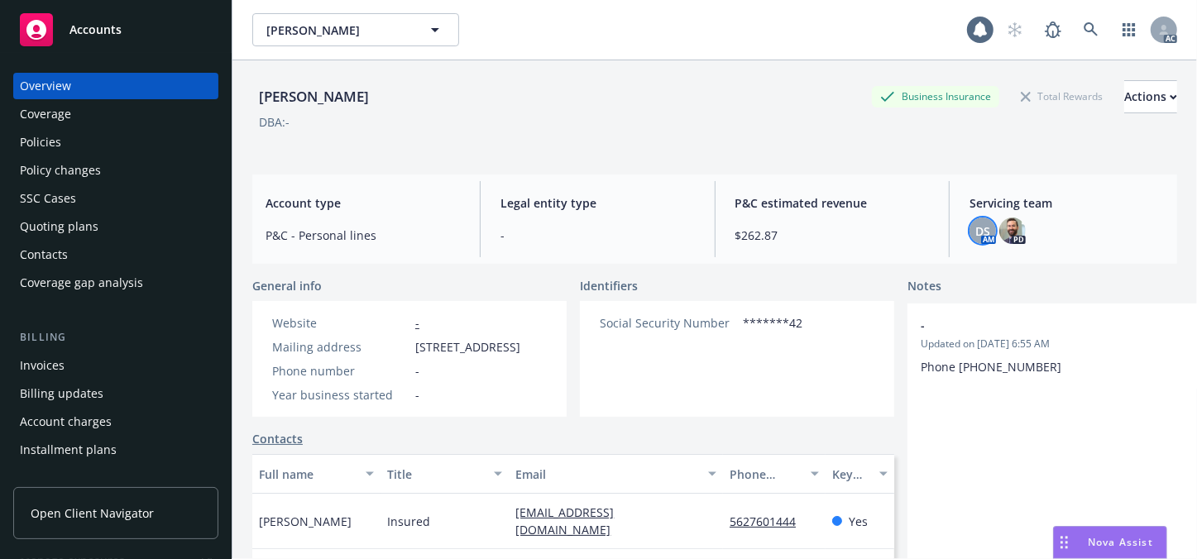
click at [977, 222] on span "DS" at bounding box center [982, 230] width 15 height 17
click at [1074, 31] on link at bounding box center [1090, 29] width 33 height 33
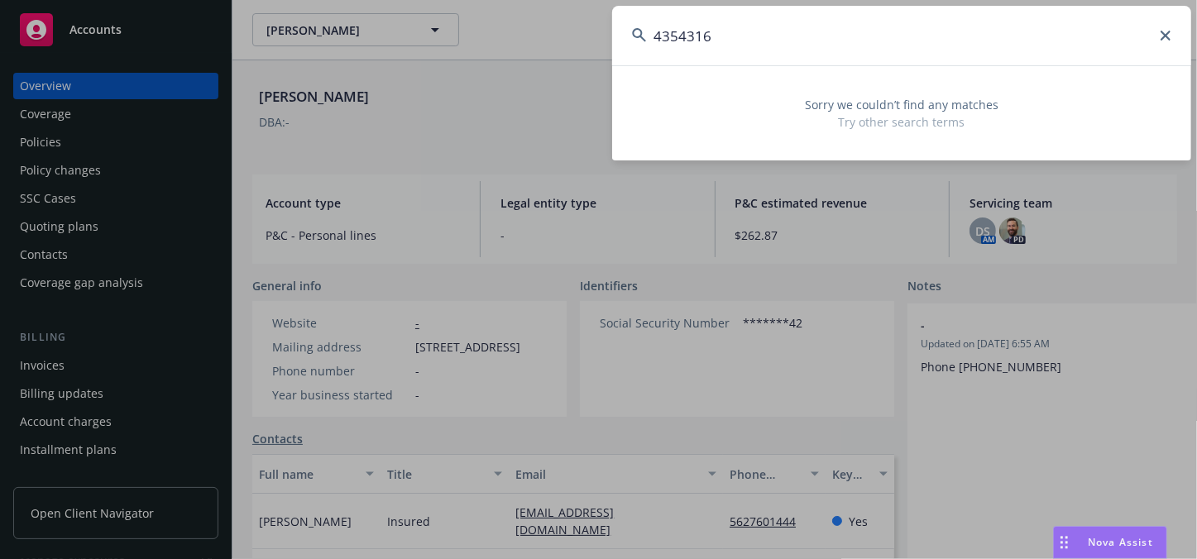
type input "4354316"
drag, startPoint x: 775, startPoint y: 33, endPoint x: 0, endPoint y: 137, distance: 781.8
click at [43, 137] on div "4354316 Sorry we couldn’t find any matches Try other search terms" at bounding box center [598, 279] width 1197 height 559
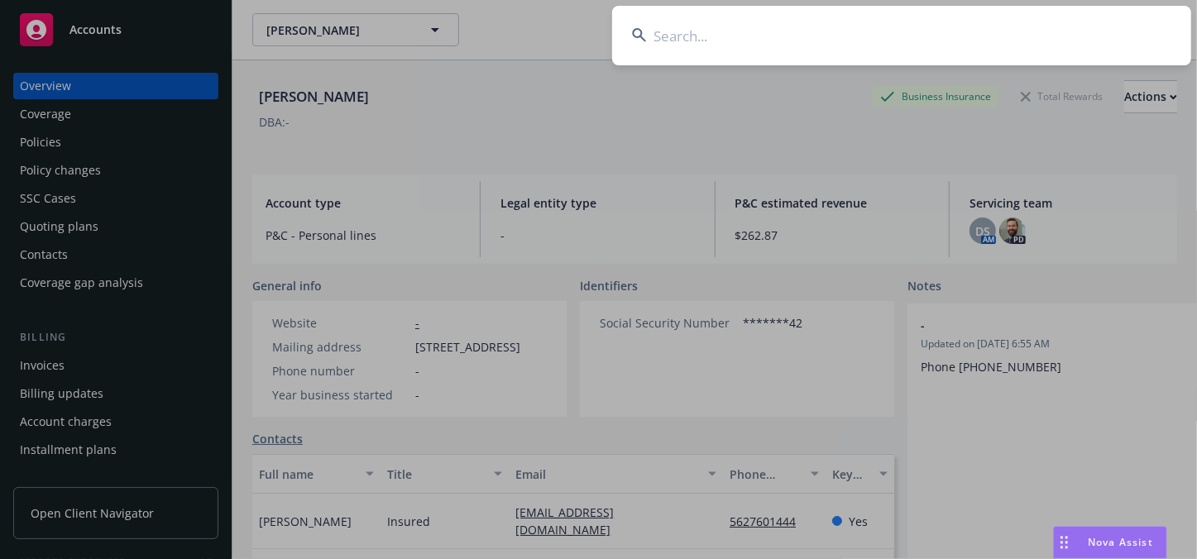
paste input "[PERSON_NAME]"
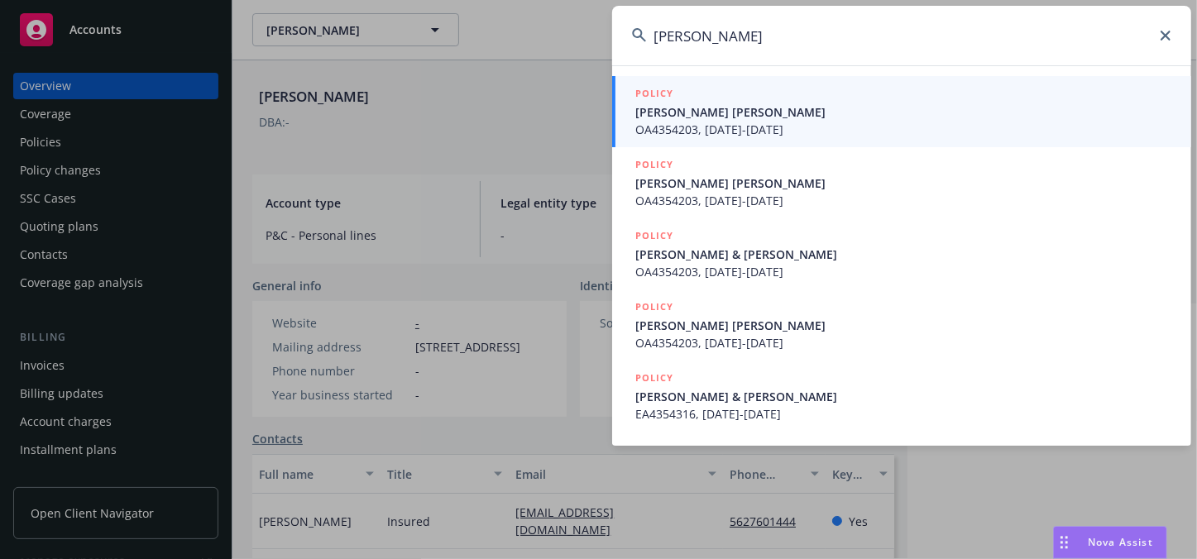
type input "[PERSON_NAME]"
click at [718, 105] on span "[PERSON_NAME] [PERSON_NAME]" at bounding box center [903, 111] width 536 height 17
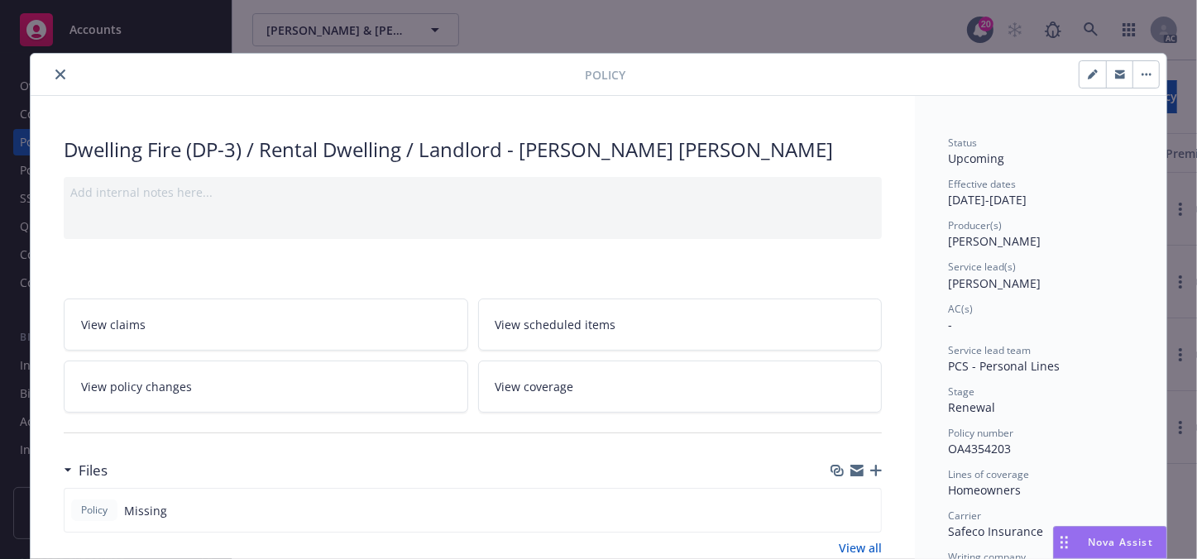
click at [59, 69] on icon "close" at bounding box center [60, 74] width 10 height 10
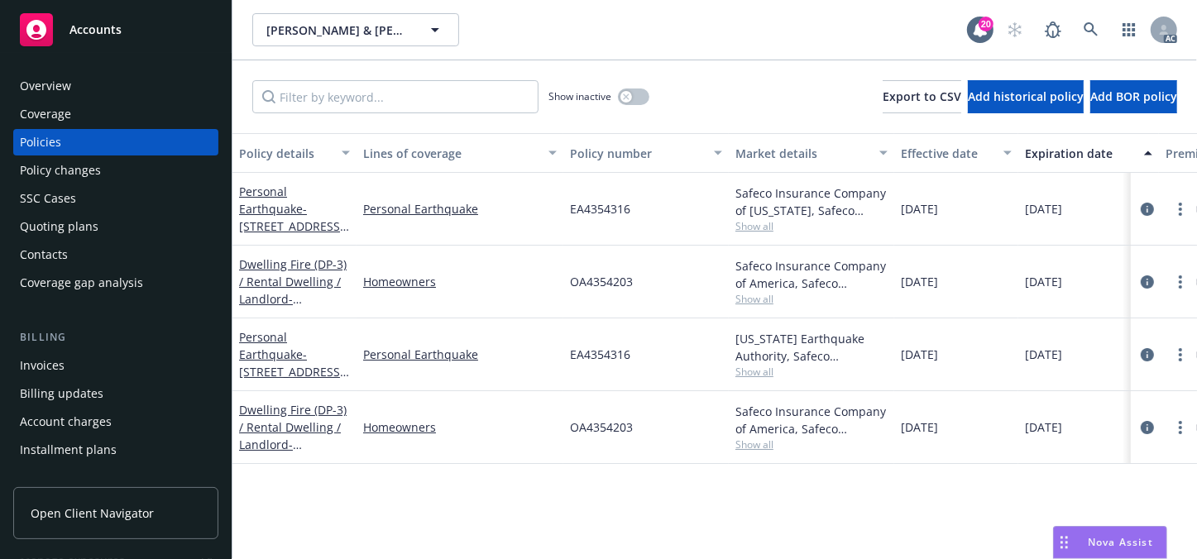
click at [59, 84] on div "Overview" at bounding box center [45, 86] width 51 height 26
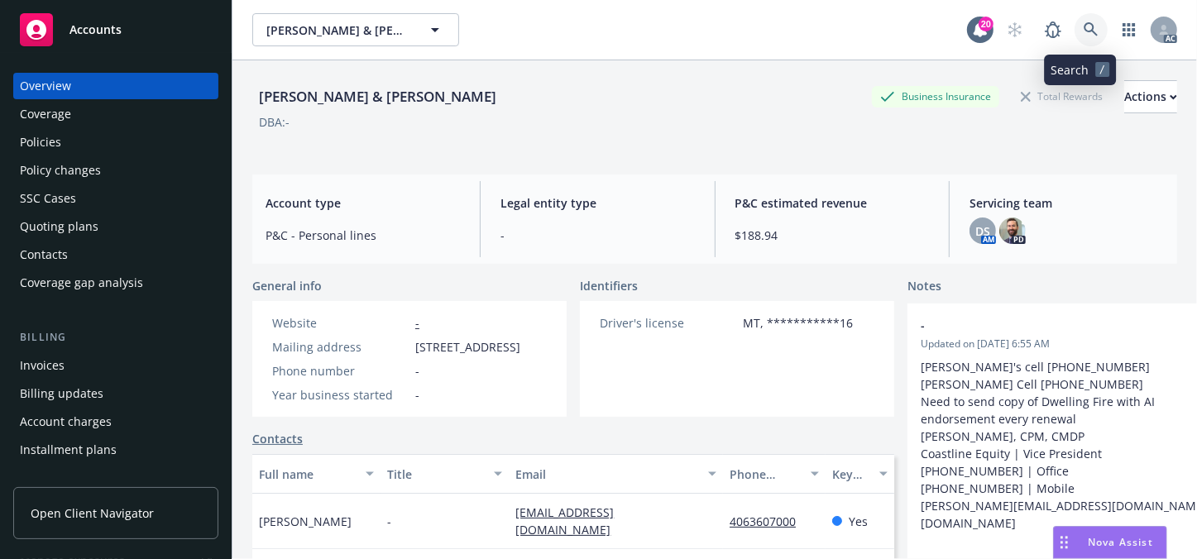
click at [1083, 31] on icon at bounding box center [1090, 29] width 15 height 15
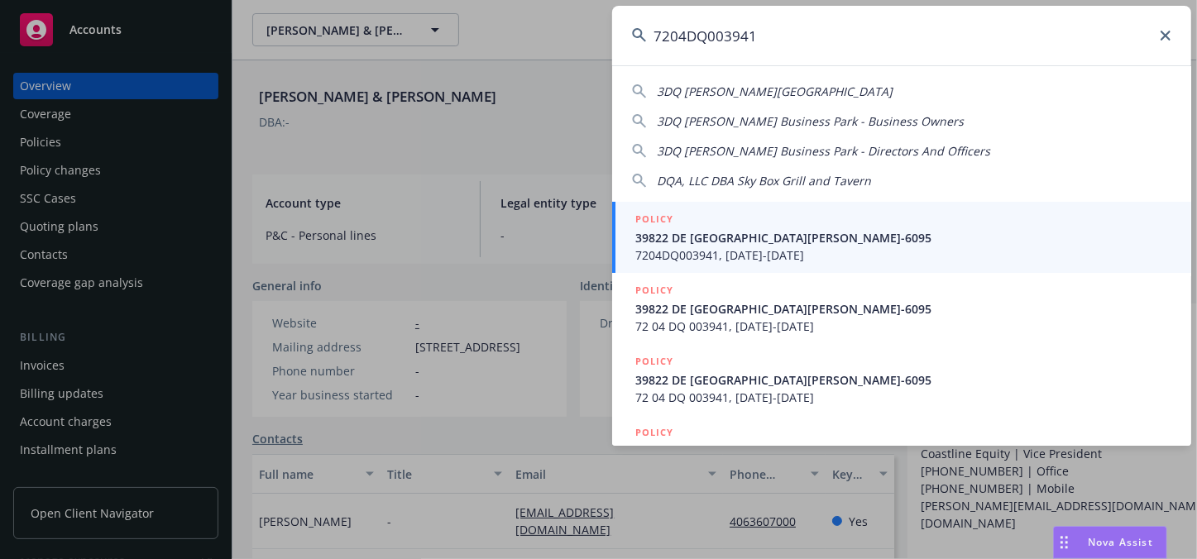
type input "7204DQ003941"
click at [766, 252] on span "7204DQ003941, [DATE]-[DATE]" at bounding box center [903, 254] width 536 height 17
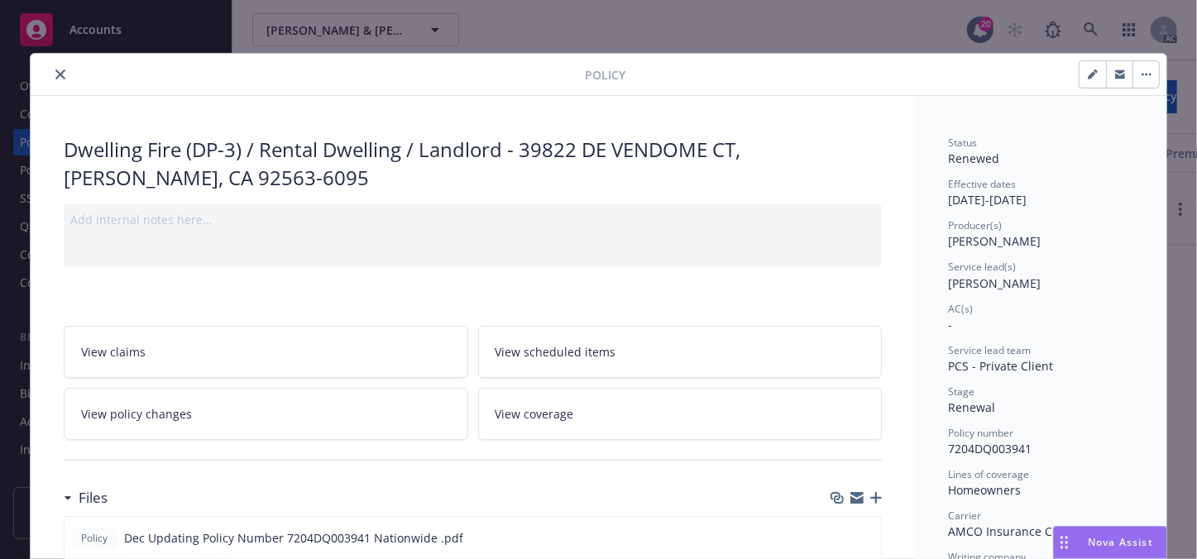
click at [55, 79] on icon "close" at bounding box center [60, 74] width 10 height 10
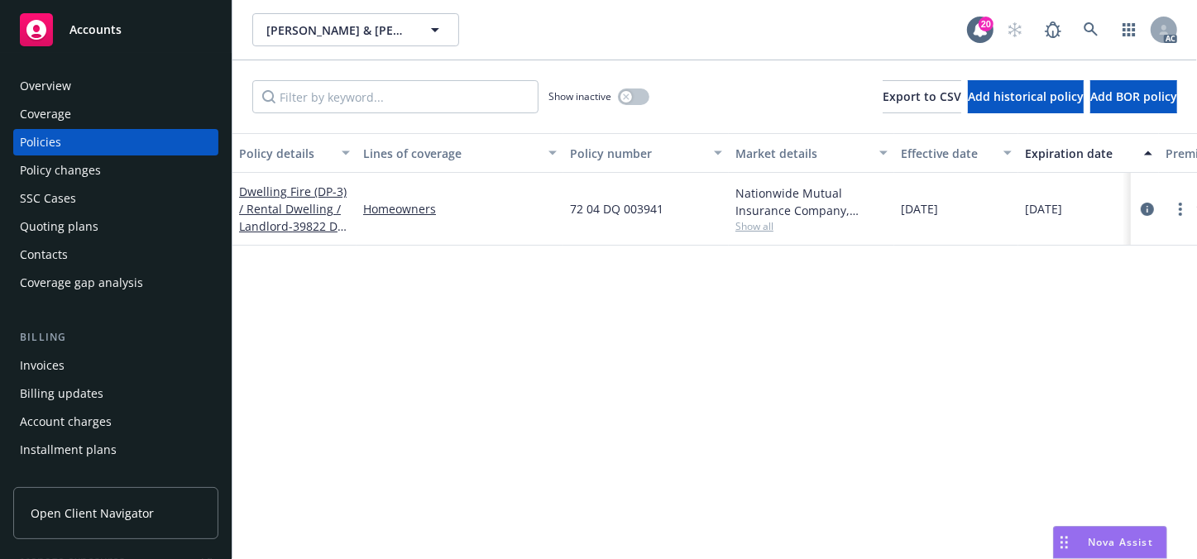
click at [51, 79] on div "Overview" at bounding box center [45, 86] width 51 height 26
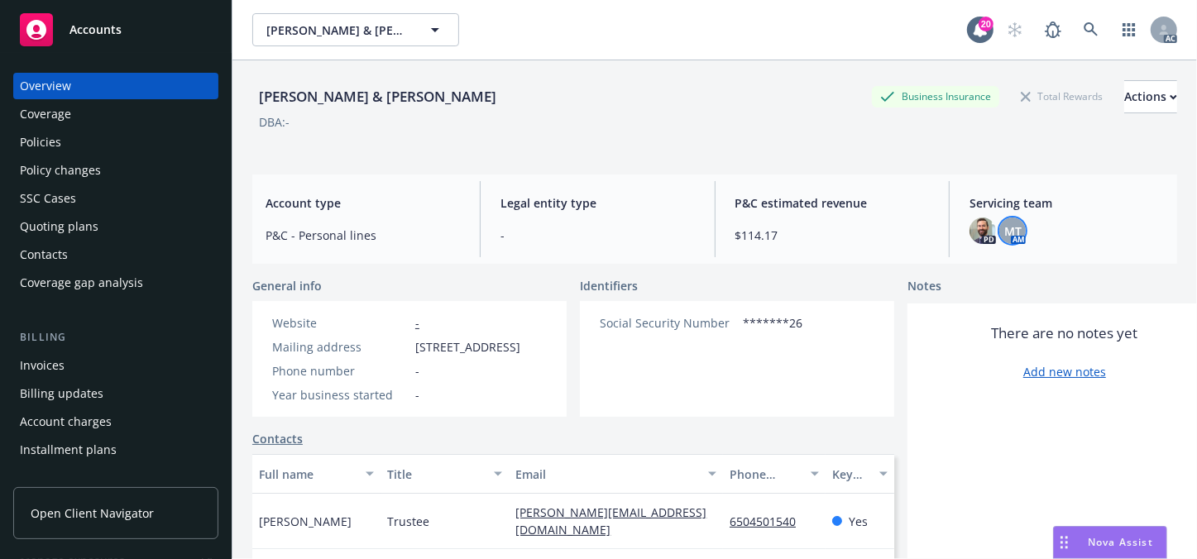
click at [999, 240] on div "MT" at bounding box center [1012, 230] width 26 height 26
click at [60, 141] on div "Policies" at bounding box center [116, 142] width 192 height 26
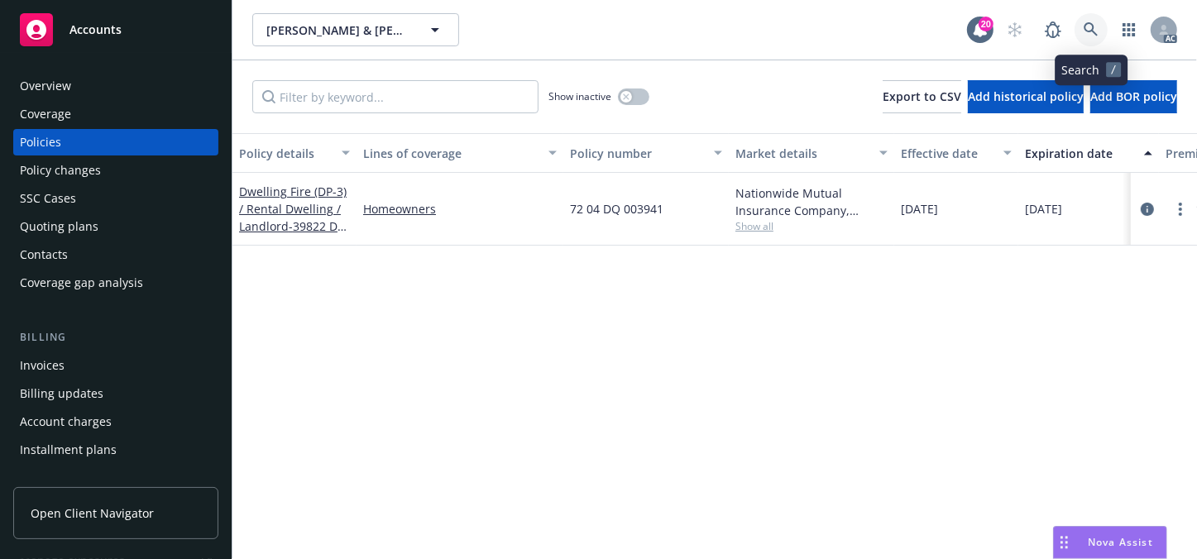
click at [1100, 26] on link at bounding box center [1090, 29] width 33 height 33
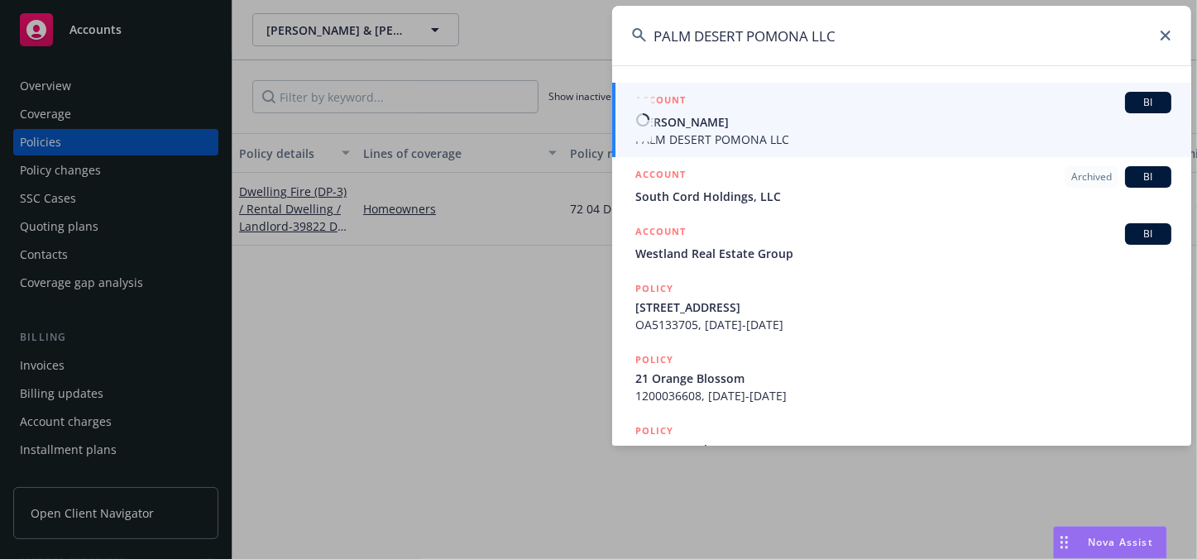
type input "PALM DESERT POMONA LLC"
click at [791, 137] on span "PALM DESERT POMONA LLC" at bounding box center [903, 139] width 536 height 17
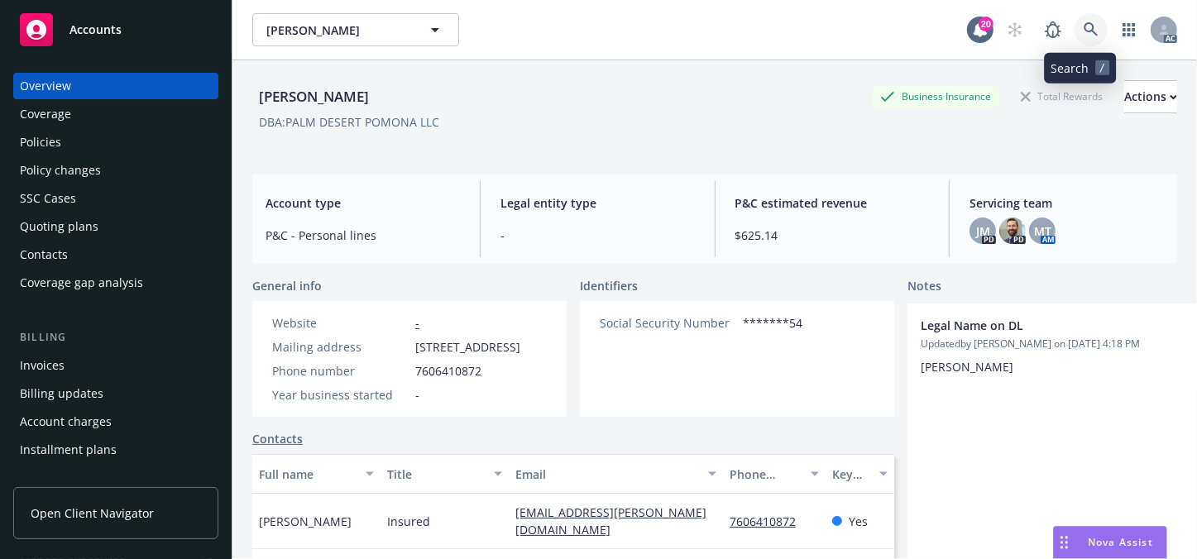
click at [1083, 35] on icon at bounding box center [1090, 29] width 15 height 15
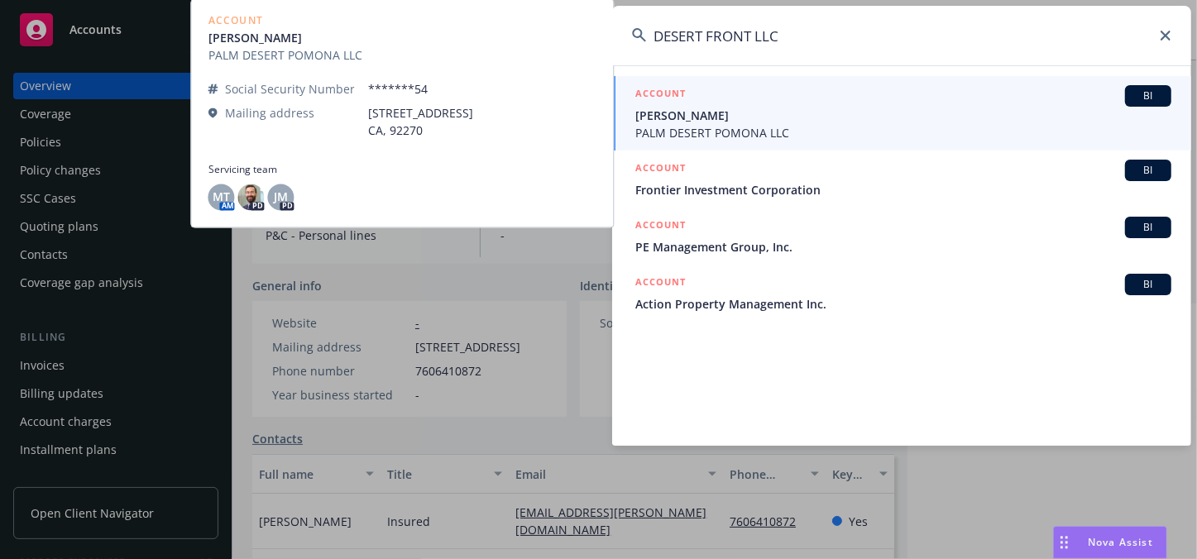
type input "DESERT FRONT LLC"
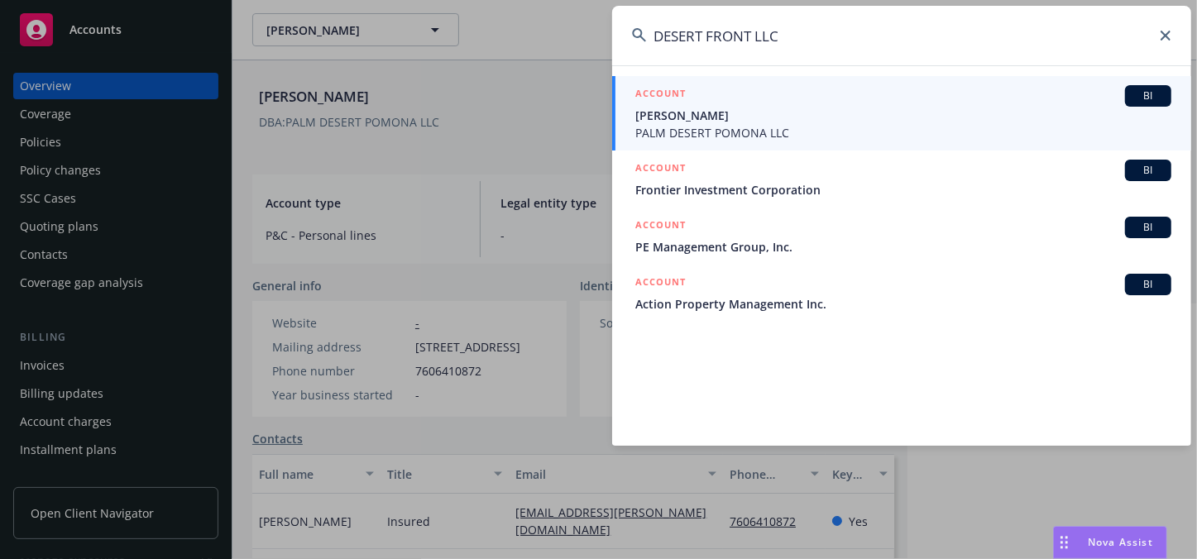
drag, startPoint x: 848, startPoint y: 52, endPoint x: 294, endPoint y: 127, distance: 558.3
click at [294, 127] on div "DESERT FRONT LLC ACCOUNT BI Fauti [PERSON_NAME] PALM DESERT POMONA LLC ACCOUNT …" at bounding box center [598, 279] width 1197 height 559
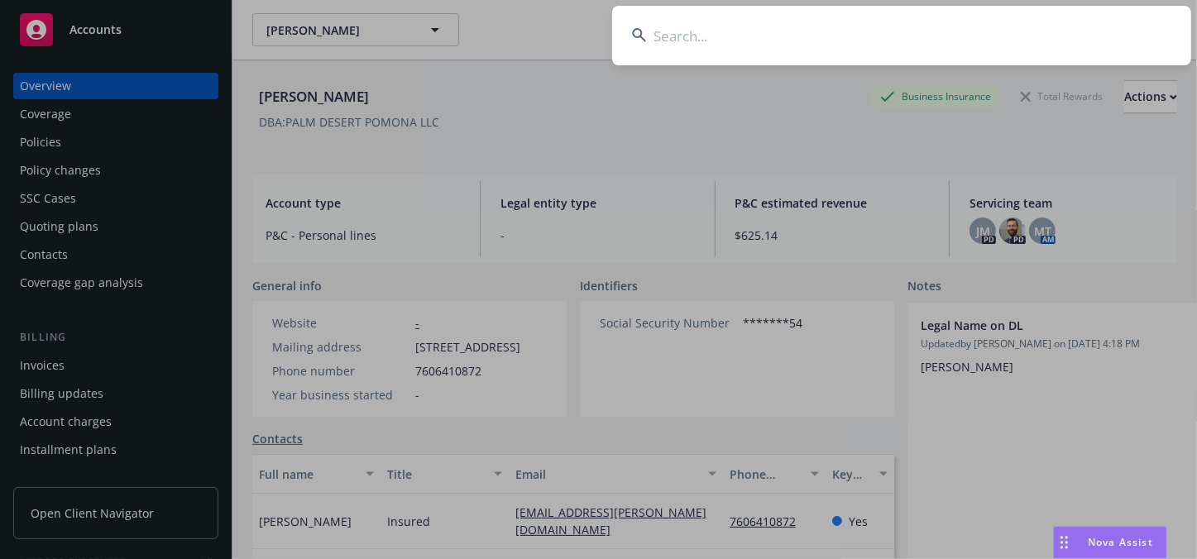
paste input "DESERT FRONT LLC"
type input "DESERT FRONT LLC"
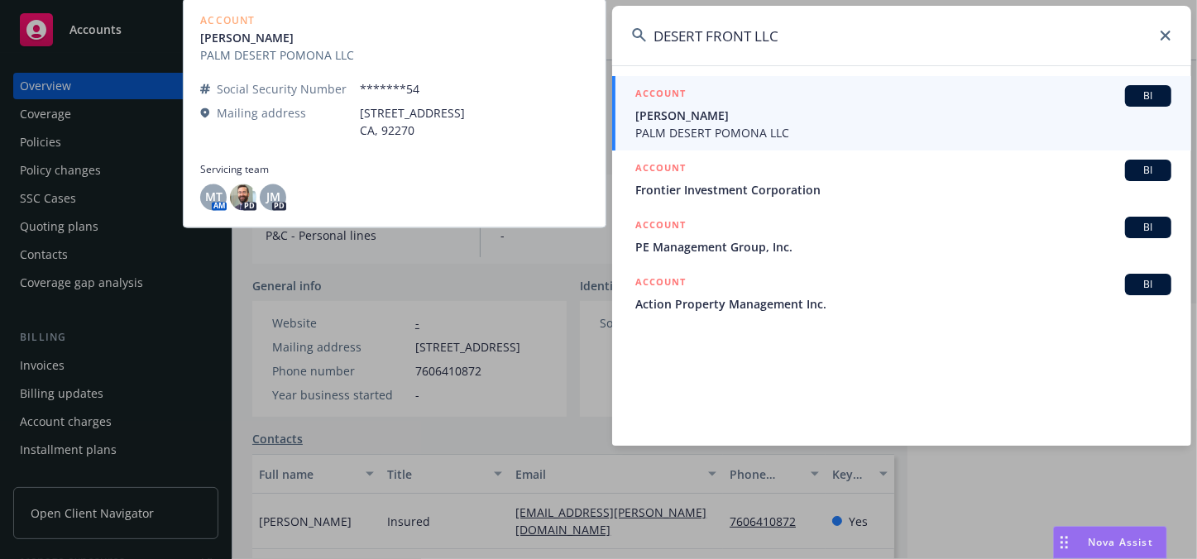
click at [757, 137] on span "PALM DESERT POMONA LLC" at bounding box center [903, 132] width 536 height 17
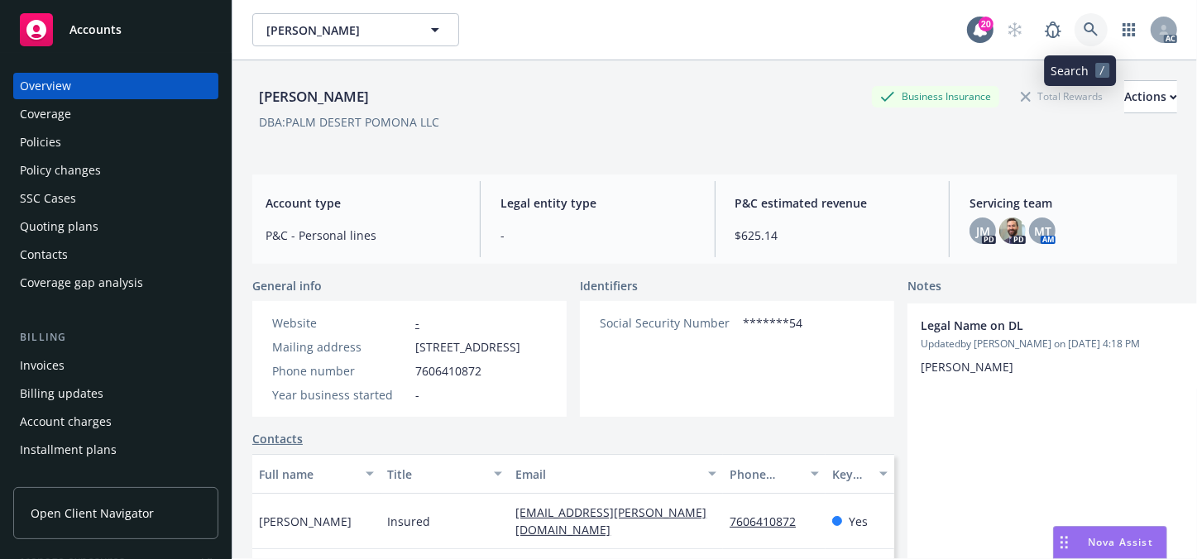
click at [1074, 32] on link at bounding box center [1090, 29] width 33 height 33
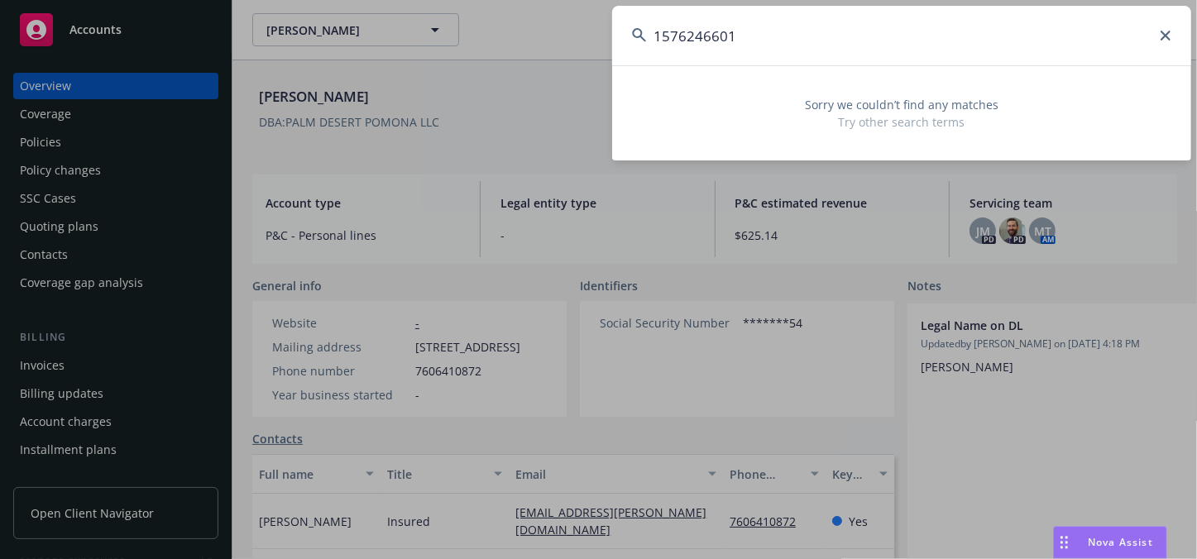
type input "1576246601"
